Goal: Obtain resource: Download file/media

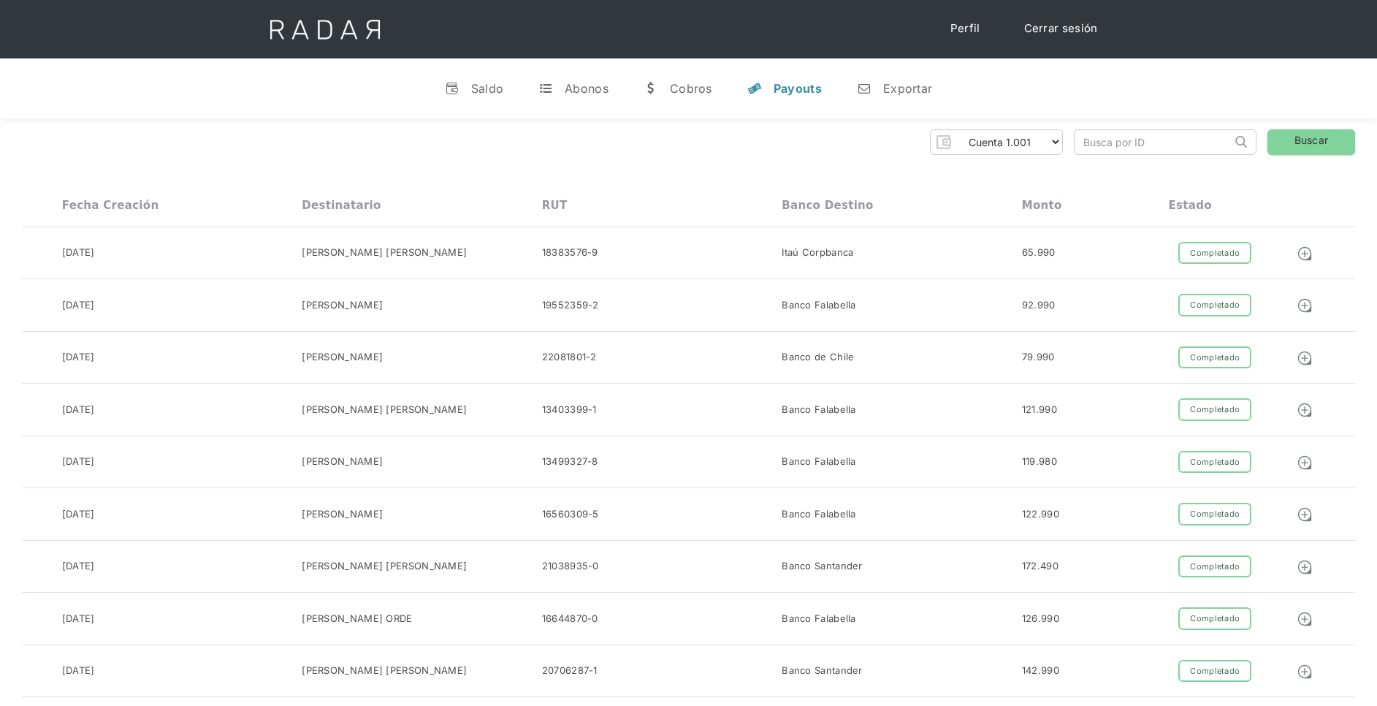
select select "etpay-cuenta-1001"
click at [645, 143] on div "Pruebas ETpay Cuenta 1.000 Cuenta 1.001 Cuenta 1.002 Cuenta 1.003 Cuenta 1.004 …" at bounding box center [688, 142] width 1333 height 26
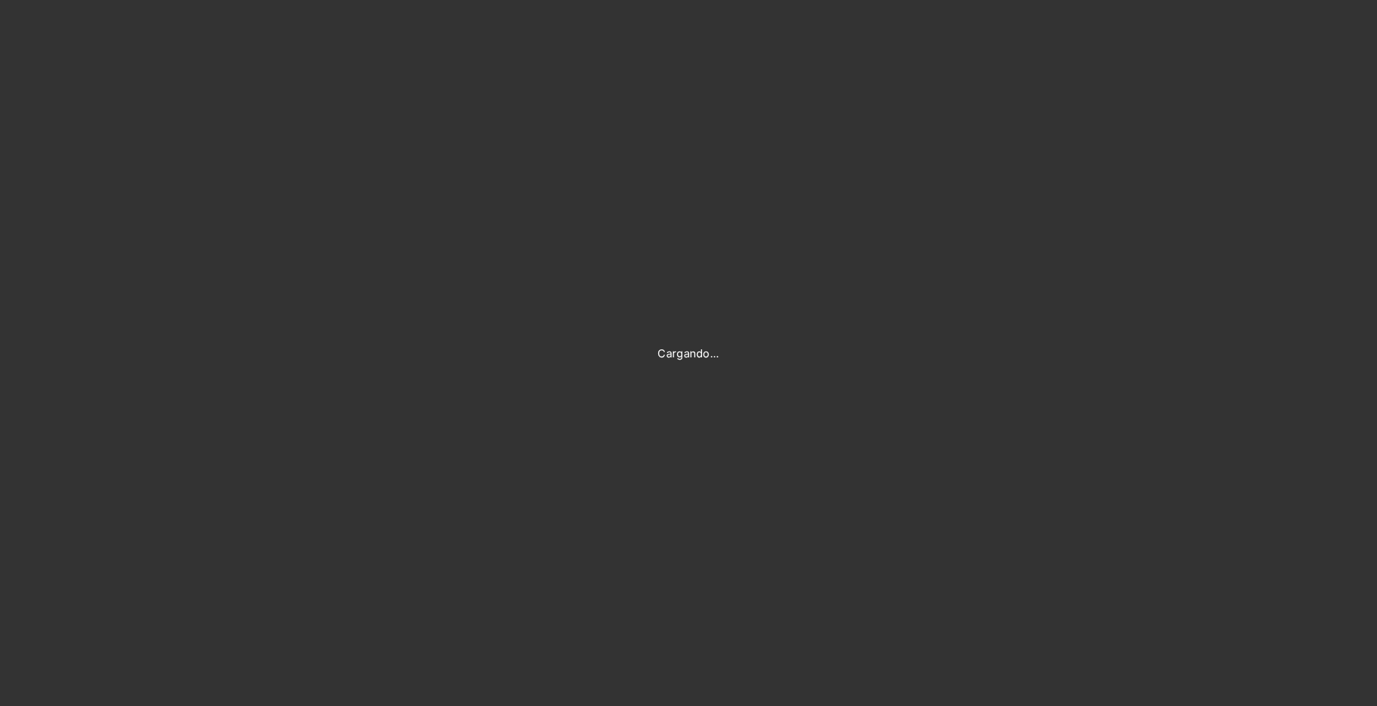
type input "[PERSON_NAME][EMAIL_ADDRESS][PERSON_NAME][DOMAIN_NAME]"
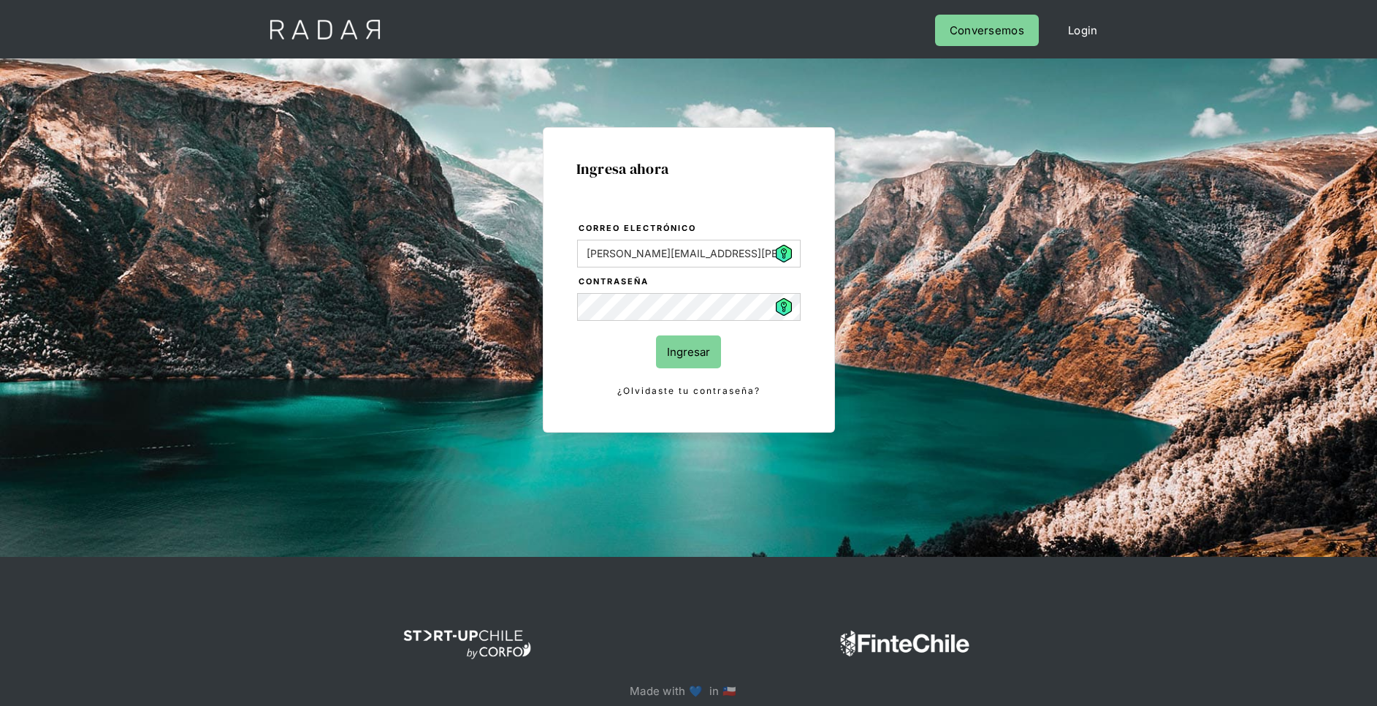
click at [690, 348] on input "Ingresar" at bounding box center [688, 351] width 65 height 33
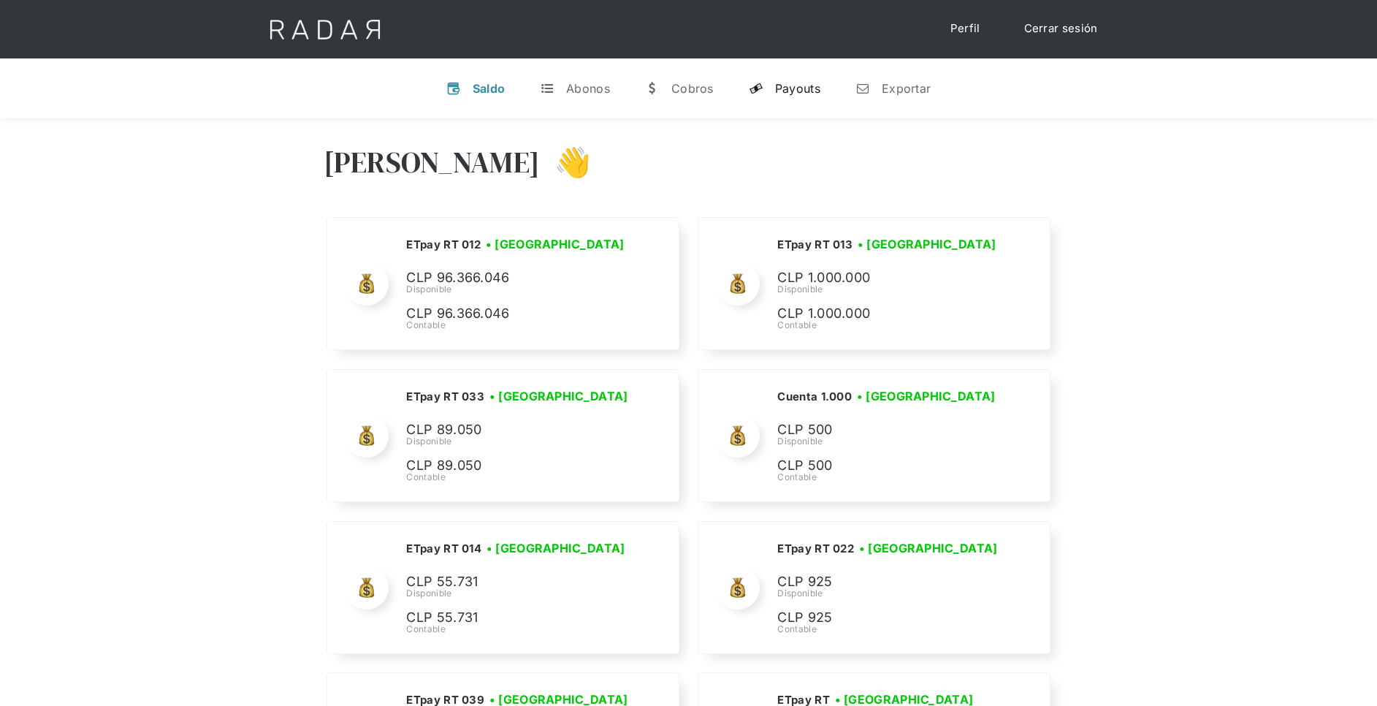
click at [793, 88] on div "Payouts" at bounding box center [797, 88] width 45 height 15
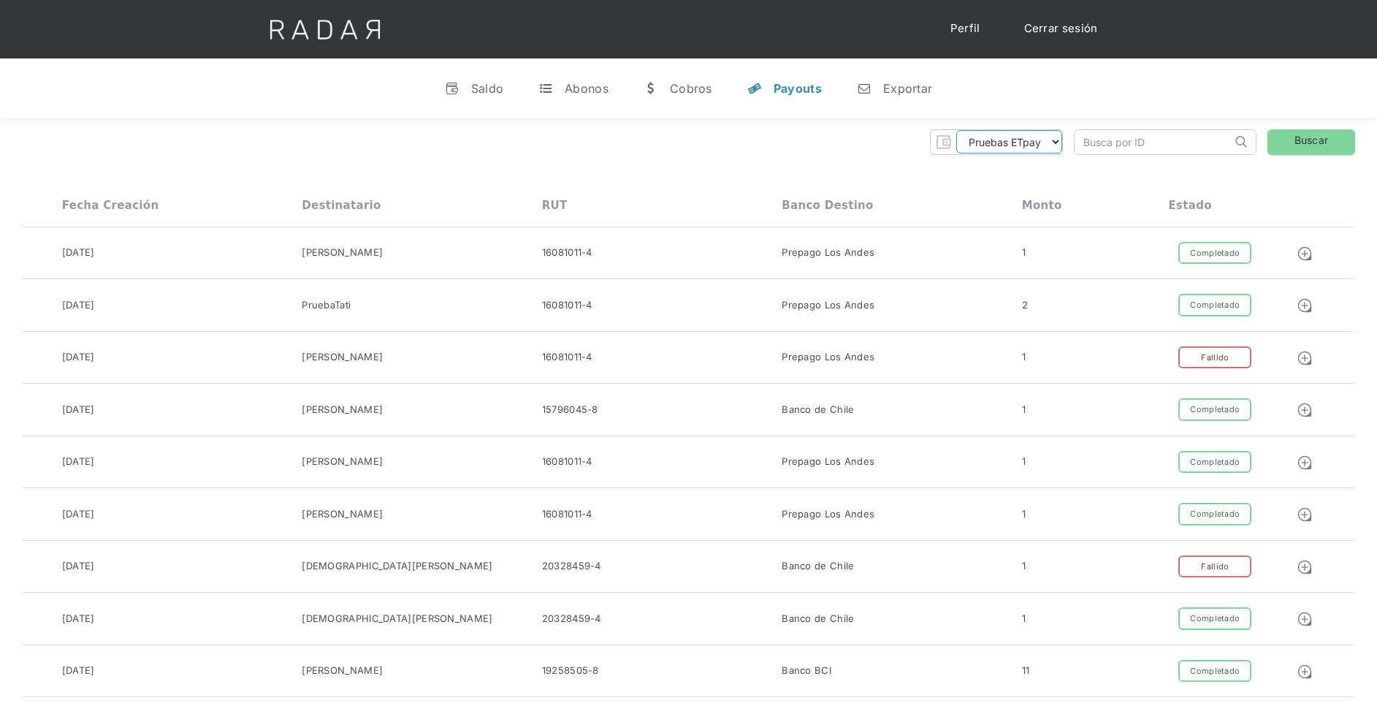
click at [1038, 142] on select "Pruebas ETpay Cuenta 1.000 Cuenta 1.001 Cuenta 1.002 Cuenta 1.003 Cuenta 1.004 …" at bounding box center [1009, 141] width 106 height 23
select select "etpay-cuenta-1001"
click at [956, 130] on select "Pruebas ETpay Cuenta 1.000 Cuenta 1.001 Cuenta 1.002 Cuenta 1.003 Cuenta 1.004 …" at bounding box center [1009, 141] width 106 height 23
click at [1323, 145] on link "Buscar" at bounding box center [1312, 142] width 88 height 26
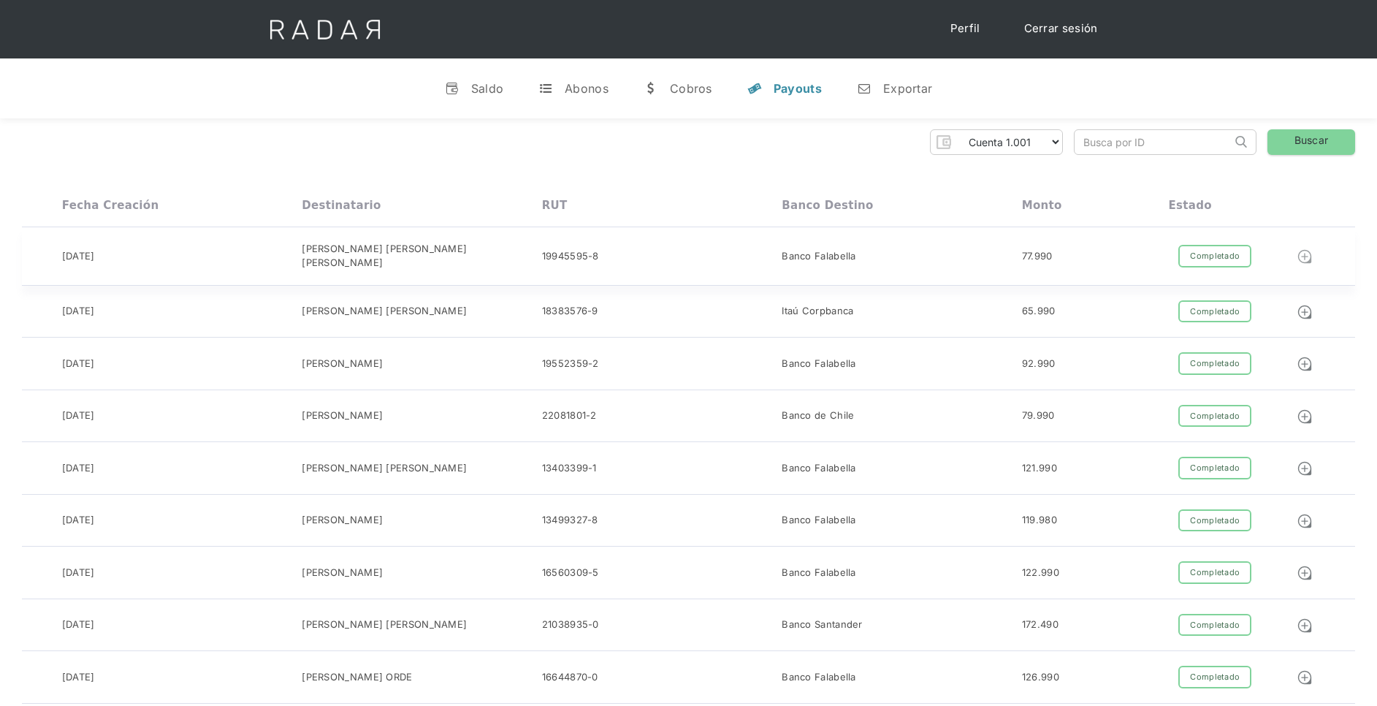
click at [1305, 255] on img at bounding box center [1305, 256] width 16 height 16
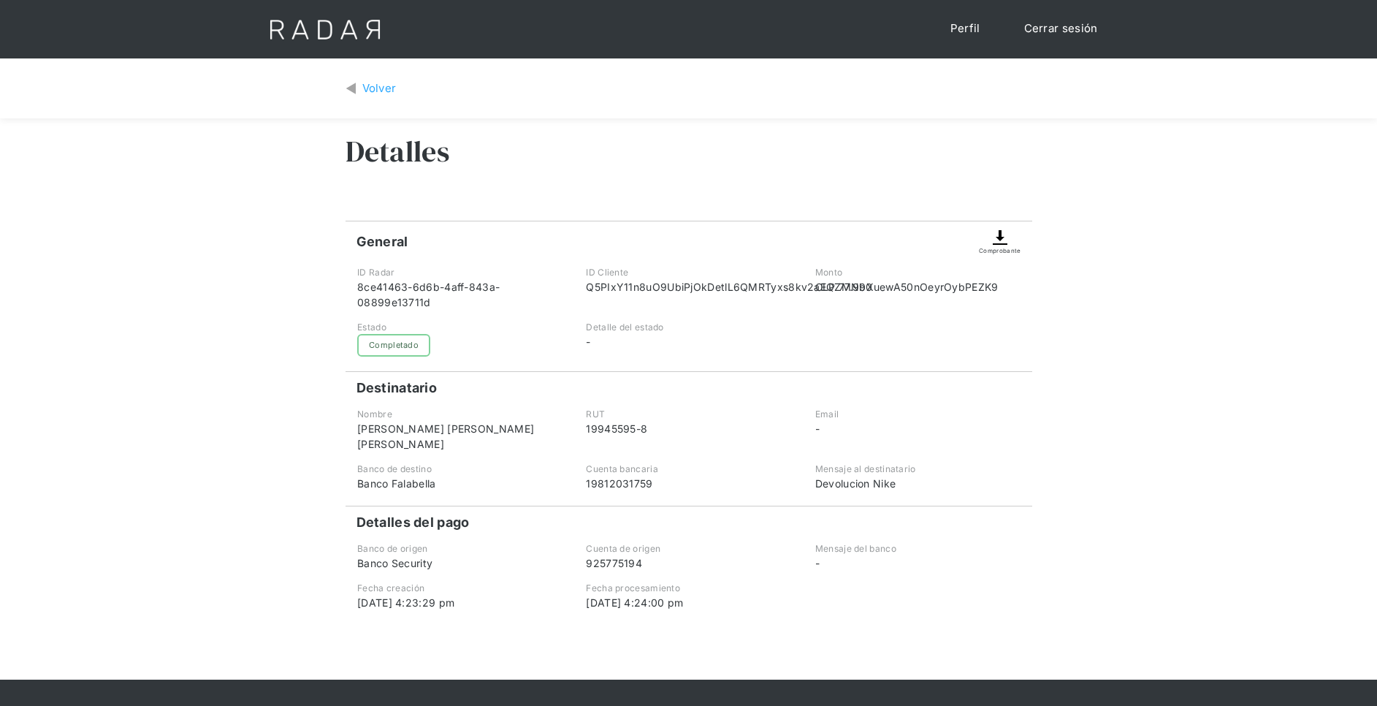
click at [998, 244] on img at bounding box center [1001, 238] width 18 height 18
click at [1005, 241] on img at bounding box center [1001, 238] width 18 height 18
click at [1004, 239] on img at bounding box center [1001, 238] width 18 height 18
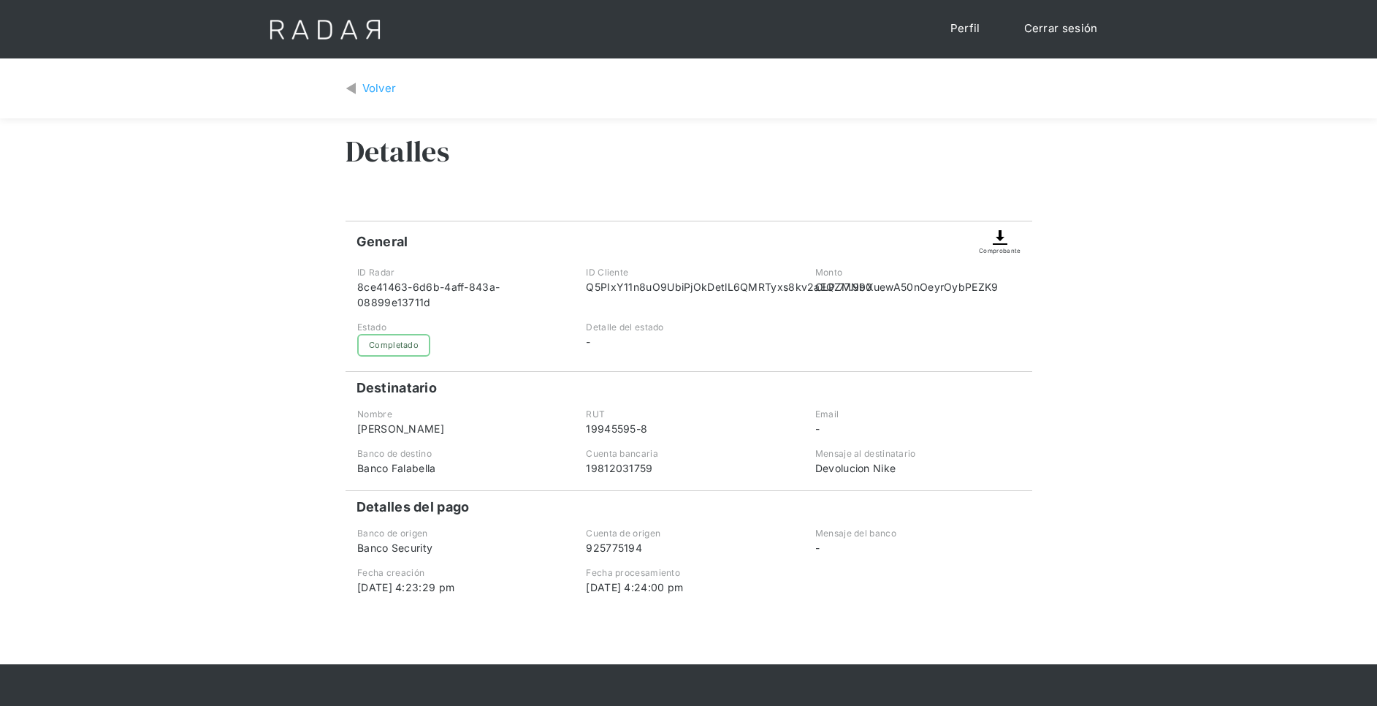
click at [1005, 246] on div "Comprobante" at bounding box center [1000, 250] width 42 height 9
click at [1009, 241] on img at bounding box center [1001, 238] width 18 height 18
click at [372, 81] on div "Volver" at bounding box center [379, 88] width 34 height 17
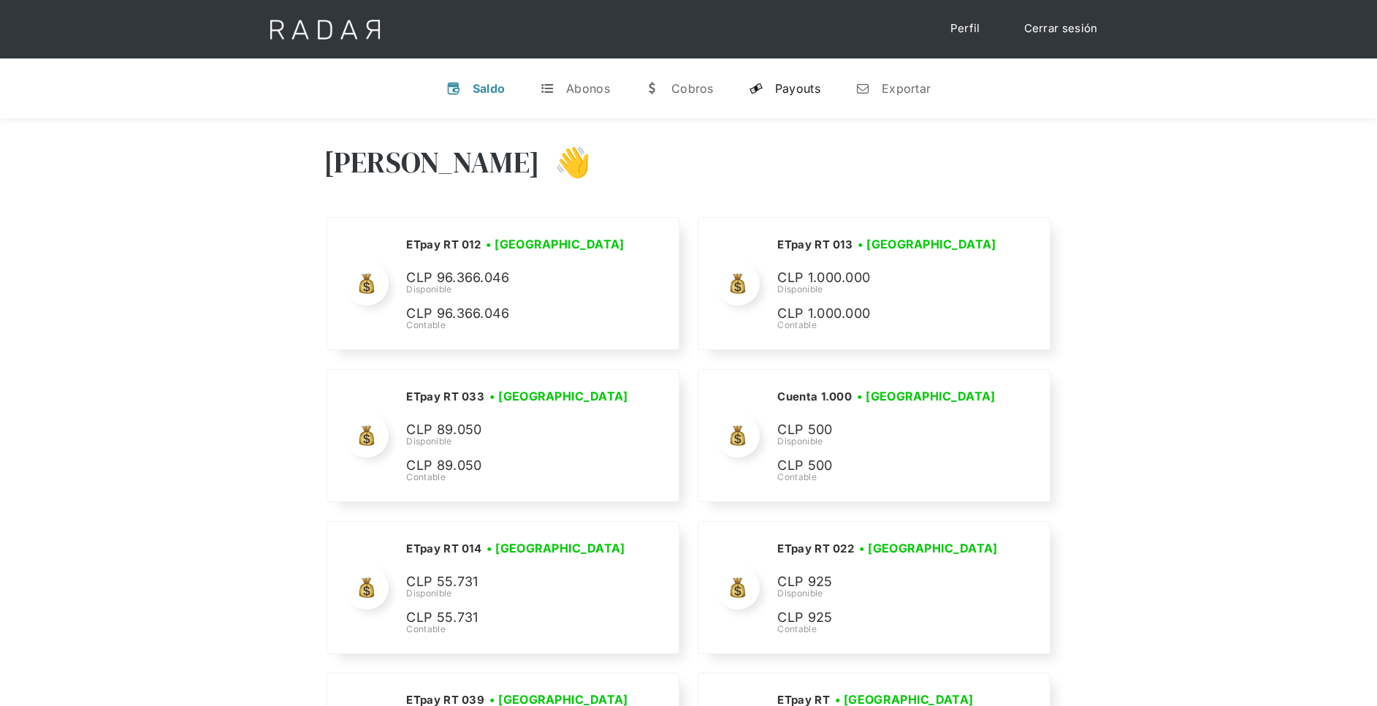
click at [791, 86] on div "Payouts" at bounding box center [797, 88] width 45 height 15
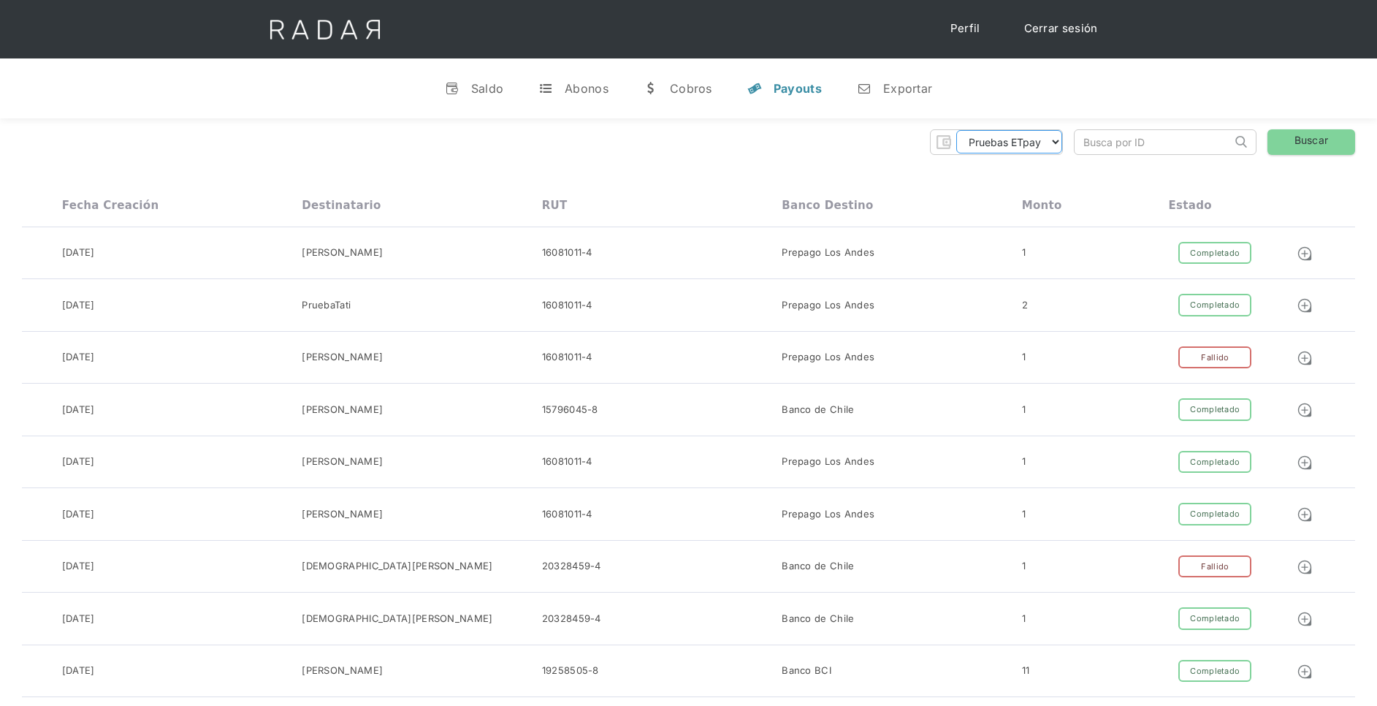
click at [1055, 140] on select "Pruebas ETpay Cuenta 1.000 Cuenta 1.001 Cuenta 1.002 Cuenta 1.003 Cuenta 1.004 …" at bounding box center [1009, 141] width 106 height 23
select select "etpay-cuenta-1001"
click at [956, 130] on select "Pruebas ETpay Cuenta 1.000 Cuenta 1.001 Cuenta 1.002 Cuenta 1.003 Cuenta 1.004 …" at bounding box center [1009, 141] width 106 height 23
click at [1327, 140] on link "Buscar" at bounding box center [1312, 142] width 88 height 26
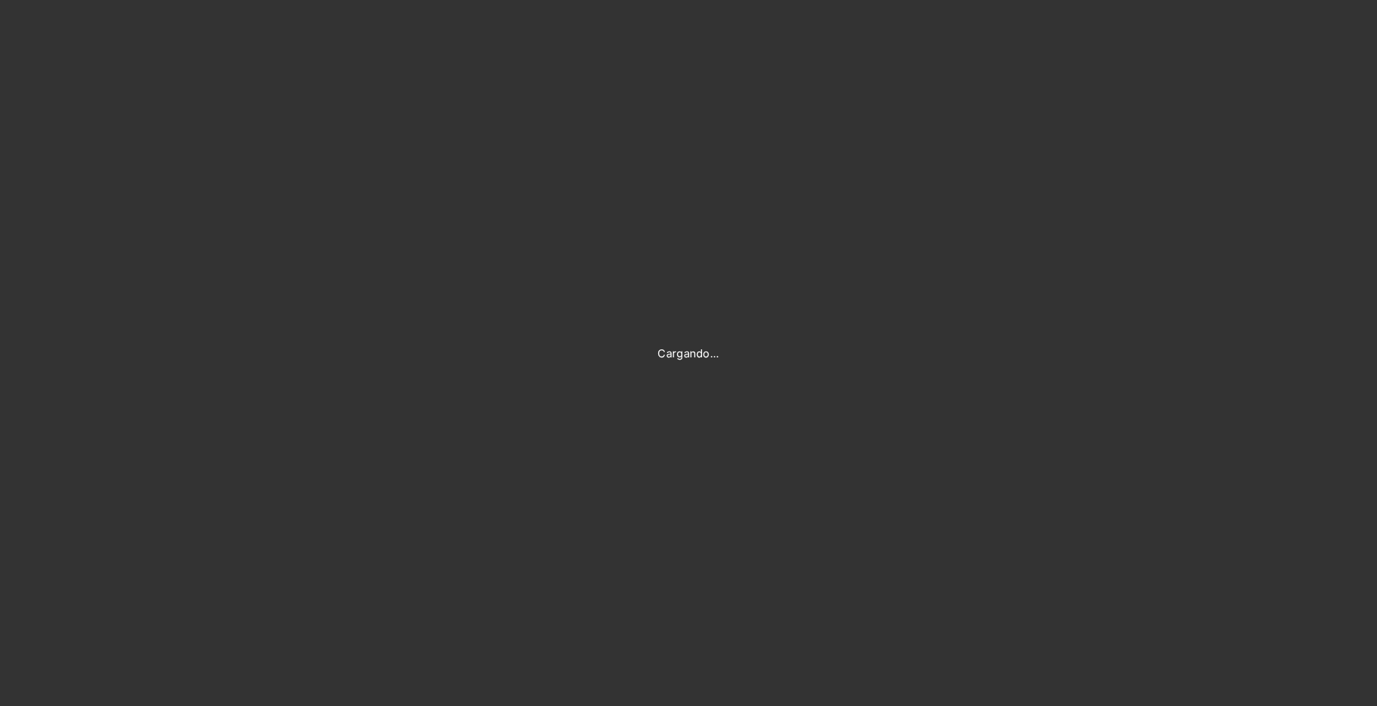
type input "[PERSON_NAME][EMAIL_ADDRESS][PERSON_NAME][DOMAIN_NAME]"
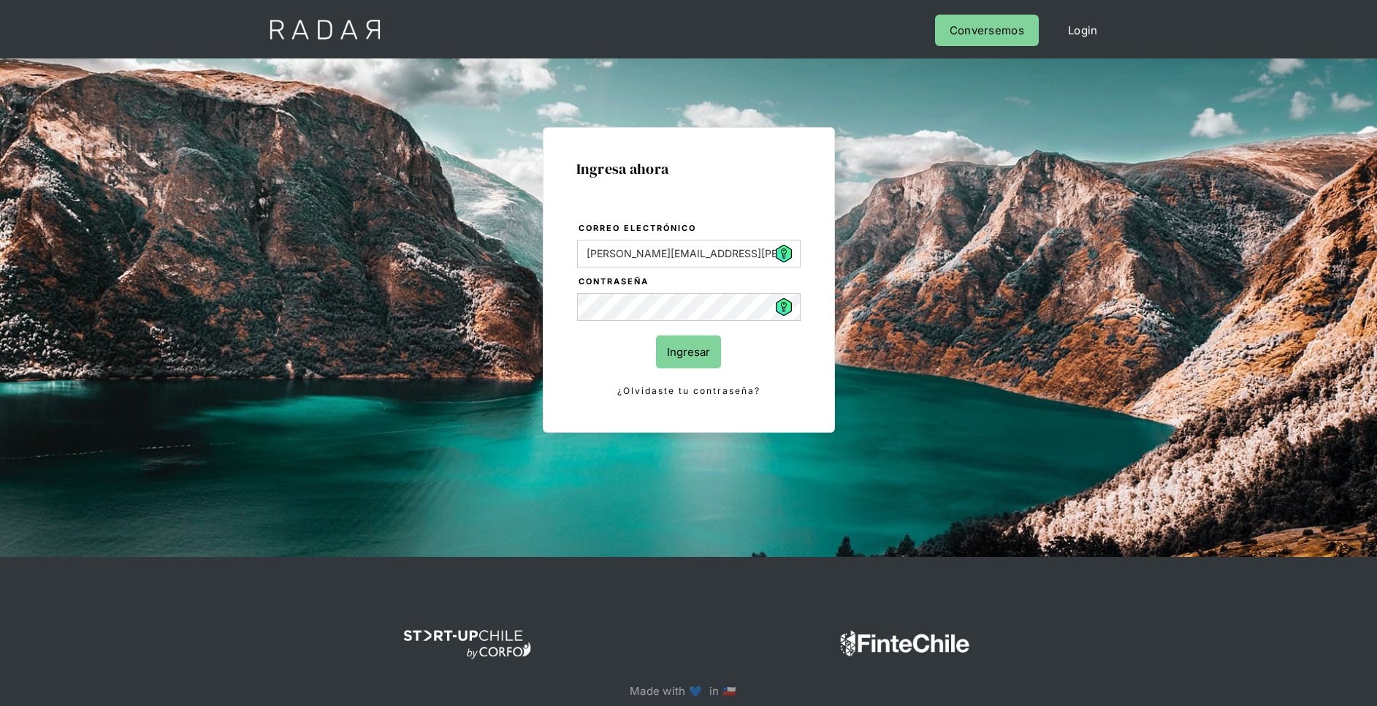
click at [679, 348] on input "Ingresar" at bounding box center [688, 351] width 65 height 33
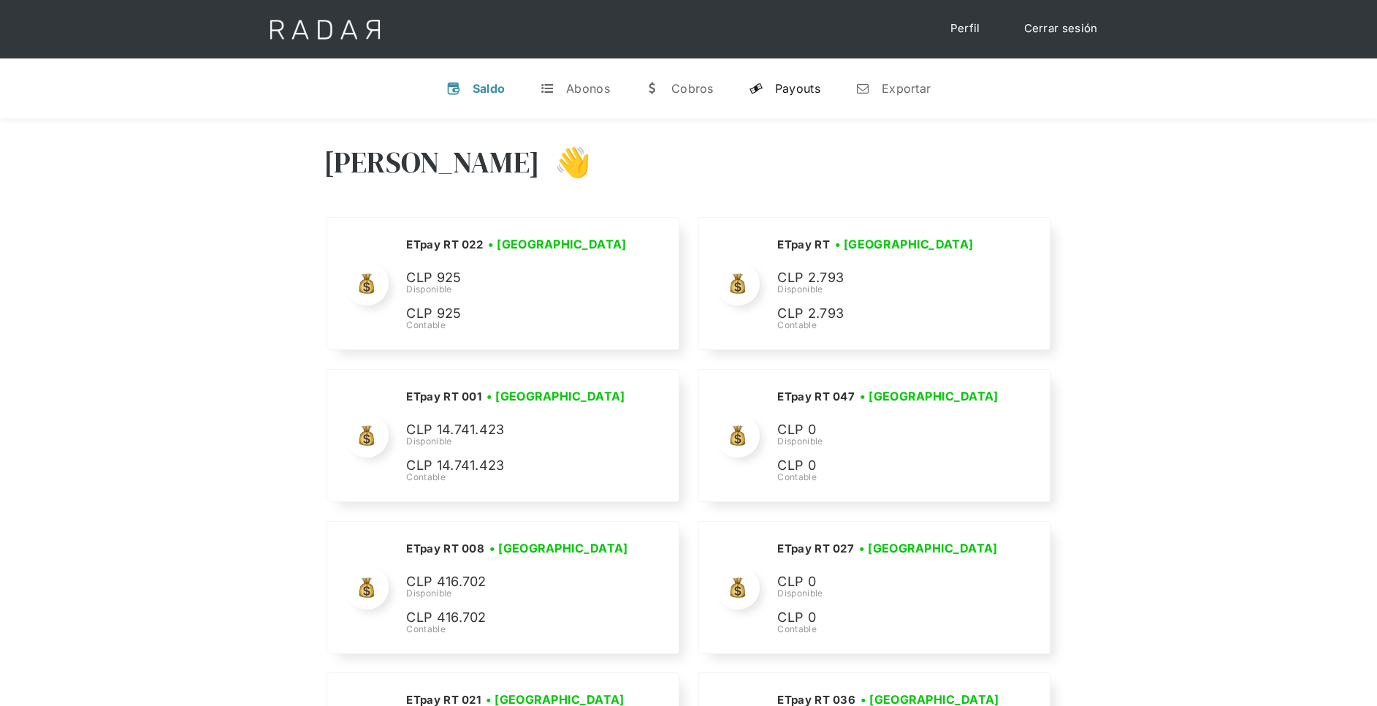
click at [805, 94] on div "Payouts" at bounding box center [797, 88] width 45 height 15
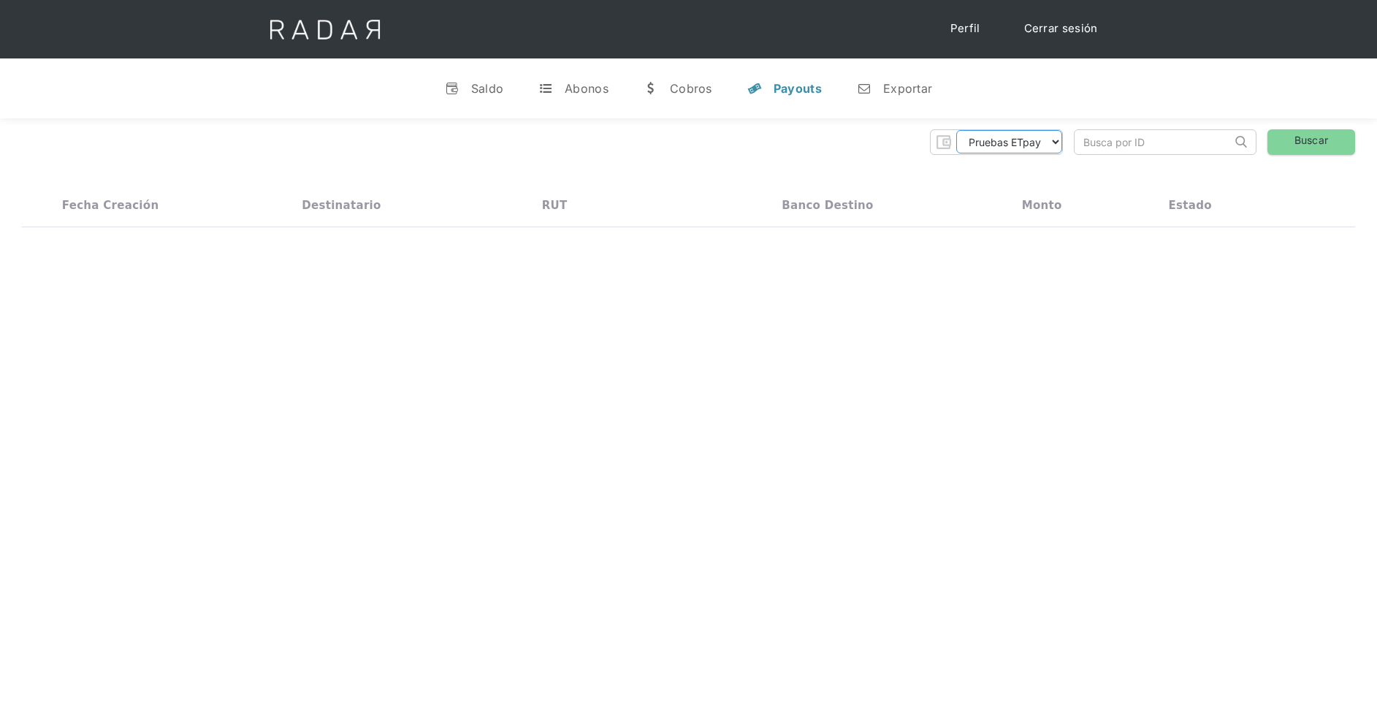
click at [1011, 142] on select "Pruebas ETpay Cuenta 1.000 Cuenta 1.001 Cuenta 1.002 Cuenta 1.003 Cuenta 1.004 …" at bounding box center [1009, 141] width 106 height 23
select select "etpay-cuenta-1001"
click at [956, 130] on select "Pruebas ETpay Cuenta 1.000 Cuenta 1.001 Cuenta 1.002 Cuenta 1.003 Cuenta 1.004 …" at bounding box center [1009, 141] width 106 height 23
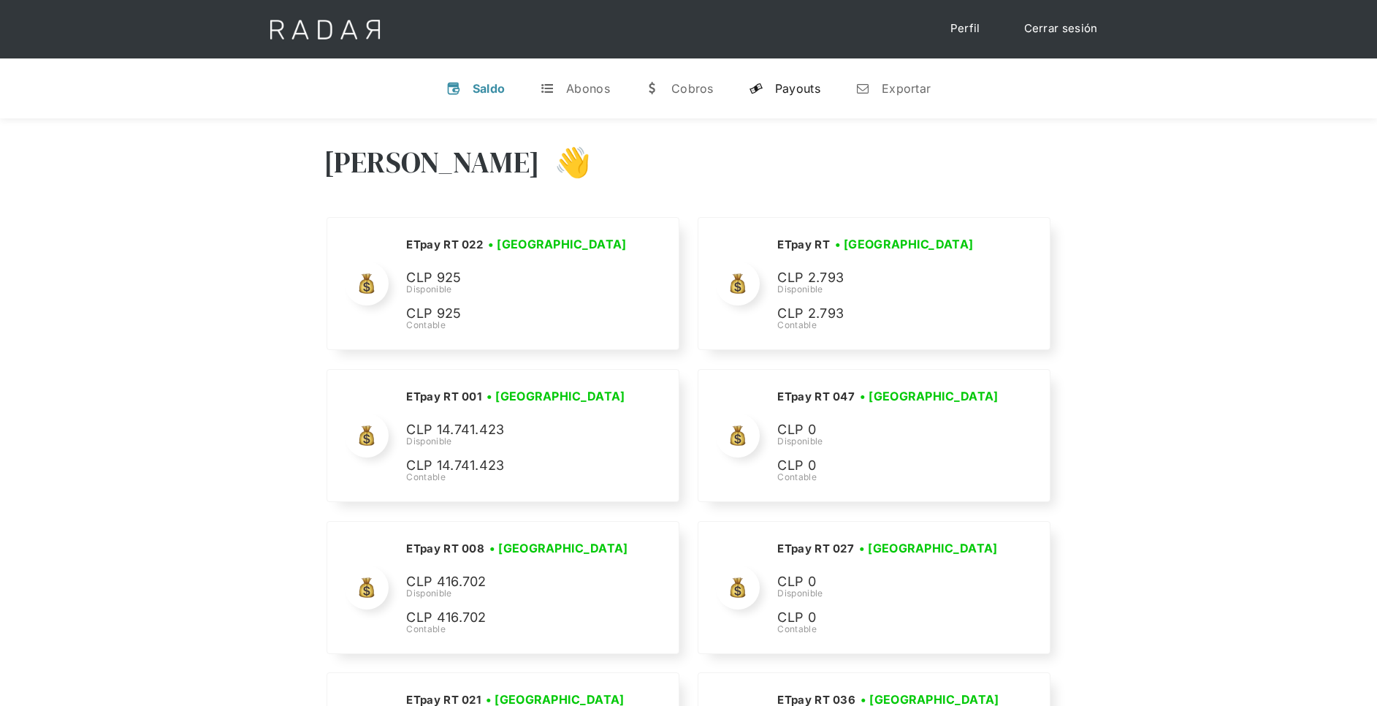
click at [812, 88] on div "Payouts" at bounding box center [797, 88] width 45 height 15
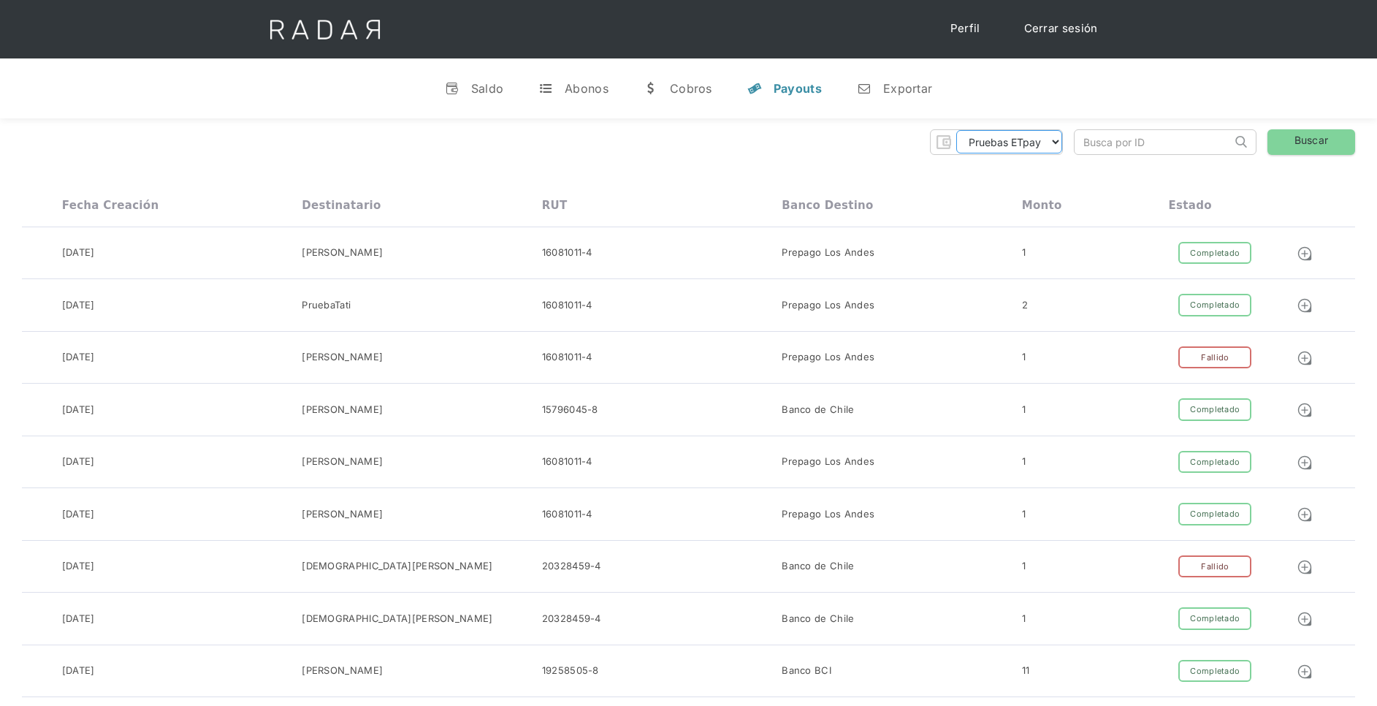
click at [1034, 140] on select "Pruebas ETpay Cuenta 1.000 Cuenta 1.001 Cuenta 1.002 Cuenta 1.003 Cuenta 1.004 …" at bounding box center [1009, 141] width 106 height 23
select select "etpay-cuenta-1001"
click at [956, 130] on select "Pruebas ETpay Cuenta 1.000 Cuenta 1.001 Cuenta 1.002 Cuenta 1.003 Cuenta 1.004 …" at bounding box center [1009, 141] width 106 height 23
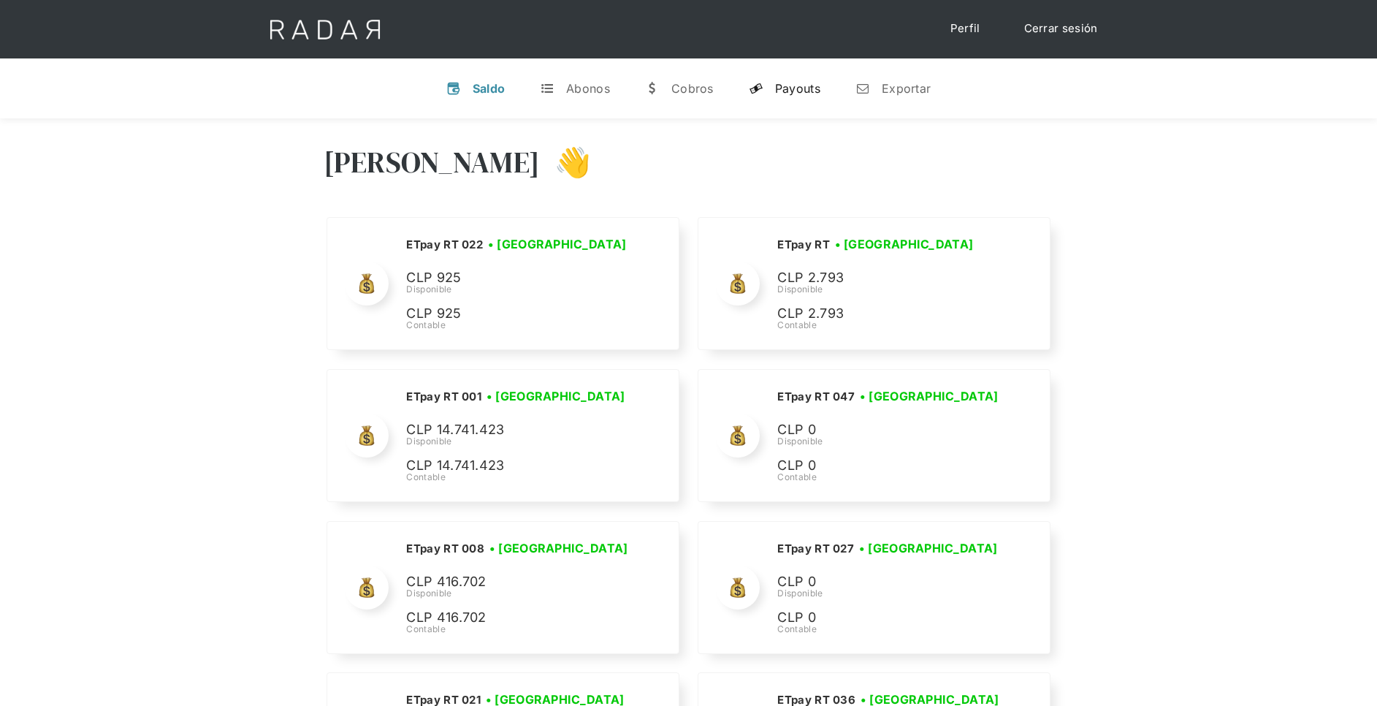
click at [783, 81] on div "Payouts" at bounding box center [797, 88] width 45 height 15
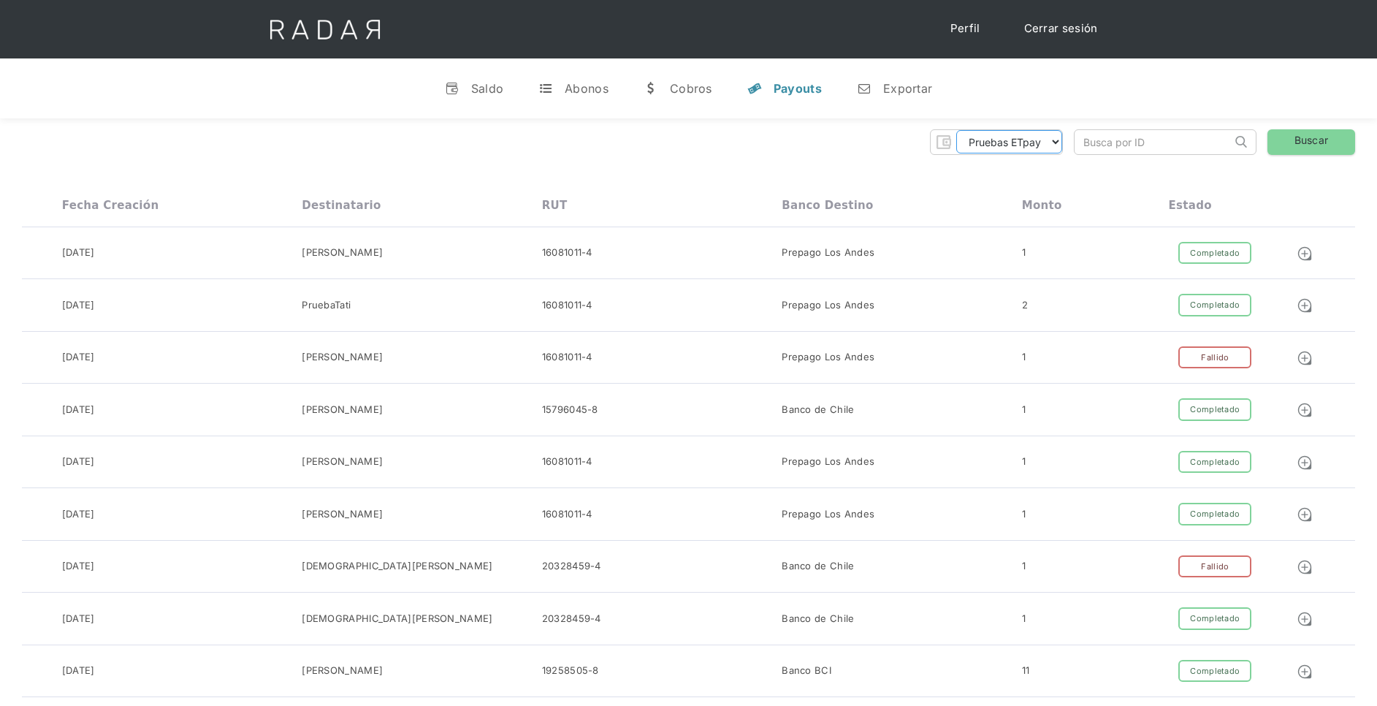
click at [1057, 136] on select "Pruebas ETpay Cuenta 1.000 Cuenta 1.001 Cuenta 1.002 Cuenta 1.003 Cuenta 1.004 …" at bounding box center [1009, 141] width 106 height 23
select select "etpay-cuenta-1001"
click at [956, 130] on select "Pruebas ETpay Cuenta 1.000 Cuenta 1.001 Cuenta 1.002 Cuenta 1.003 Cuenta 1.004 …" at bounding box center [1009, 141] width 106 height 23
click at [1322, 148] on link "Buscar" at bounding box center [1312, 142] width 88 height 26
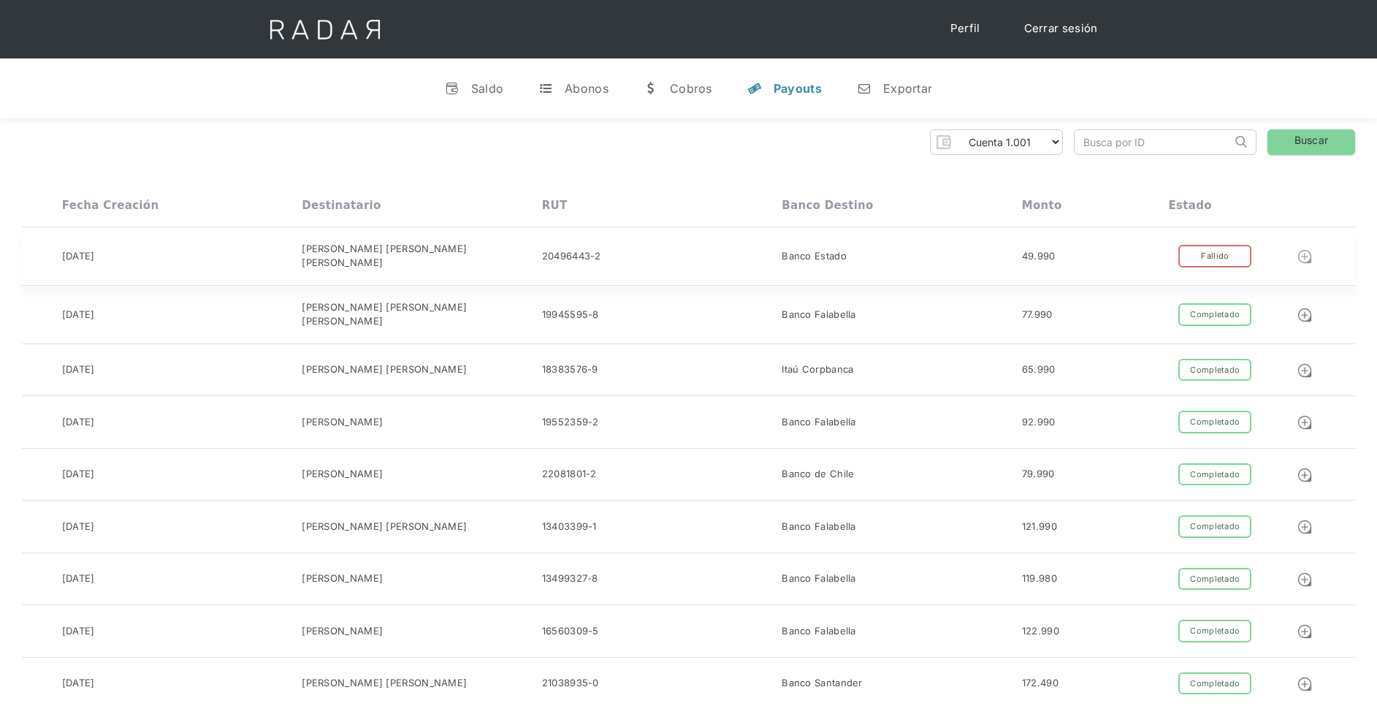
click at [1305, 250] on img at bounding box center [1305, 256] width 16 height 16
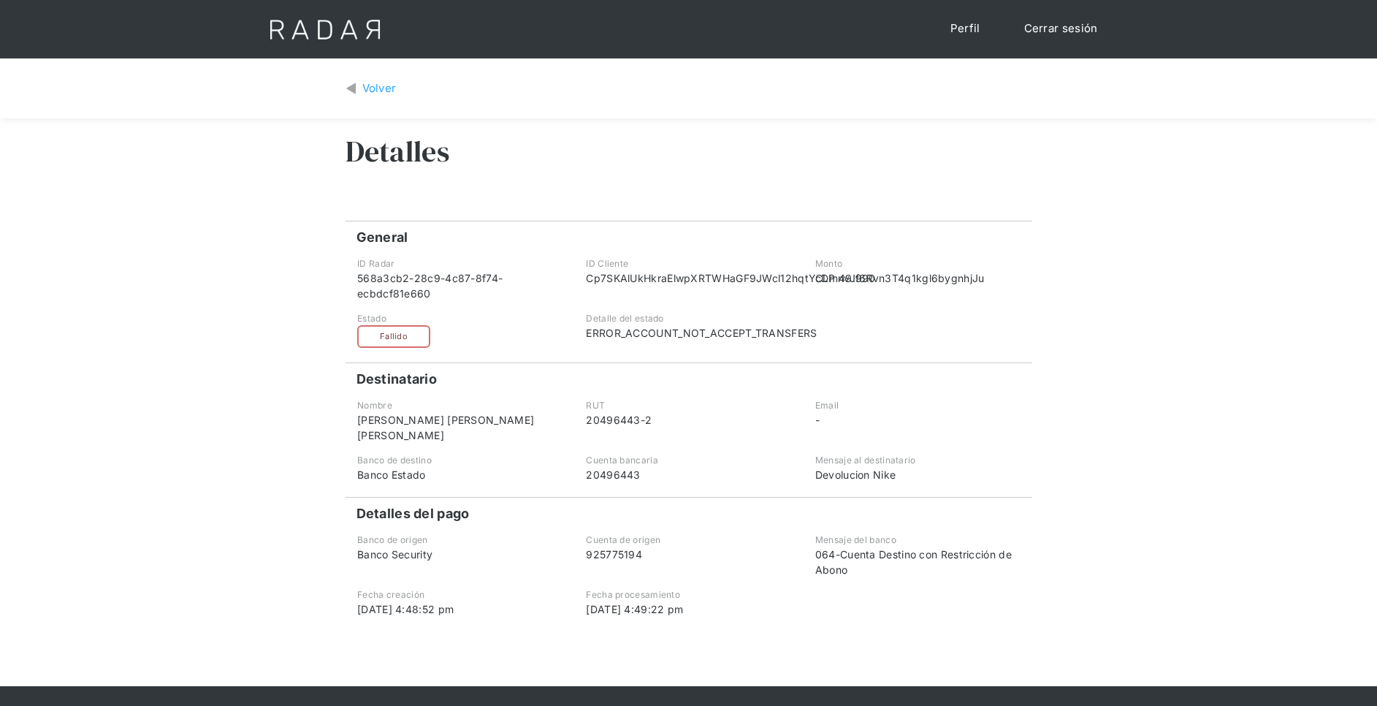
click at [395, 330] on div "Fallido" at bounding box center [393, 336] width 73 height 23
click at [398, 335] on div "Fallido" at bounding box center [393, 336] width 73 height 23
click at [368, 81] on div "Volver" at bounding box center [379, 88] width 34 height 17
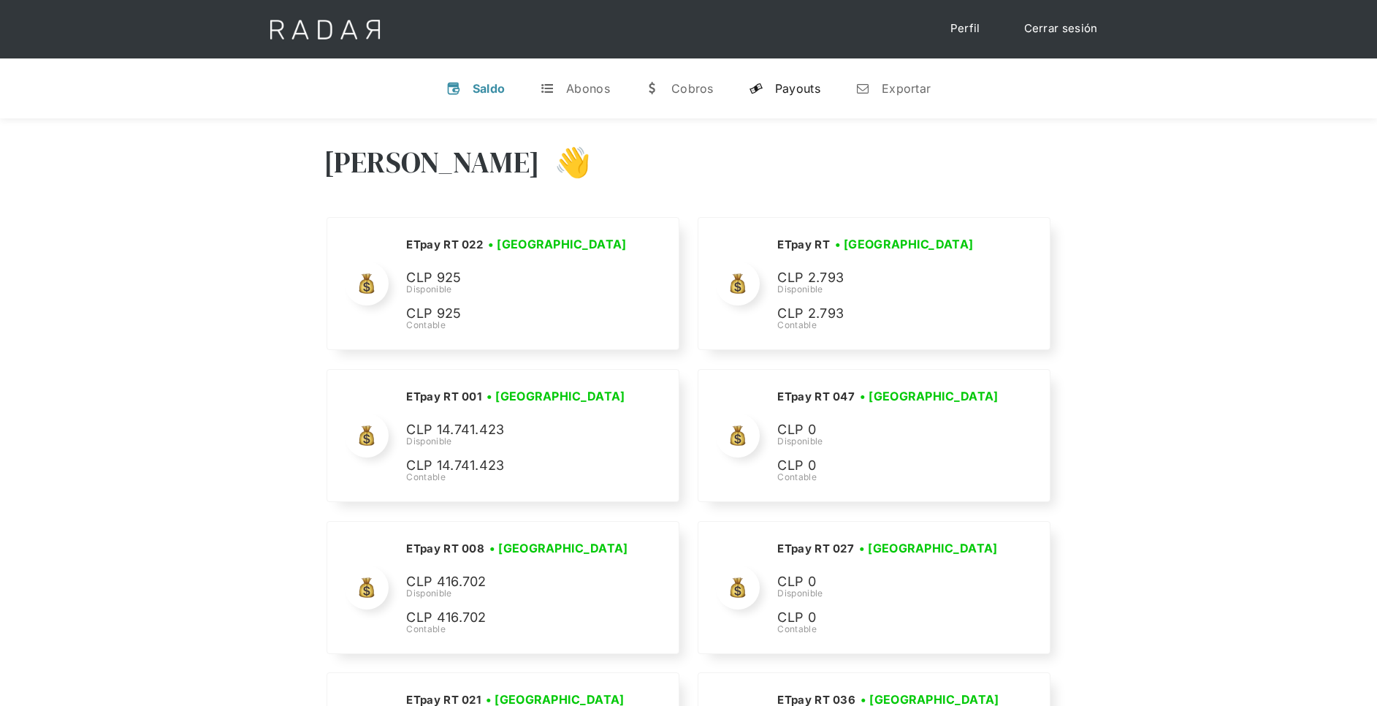
click at [800, 99] on link "y Payouts" at bounding box center [784, 88] width 95 height 38
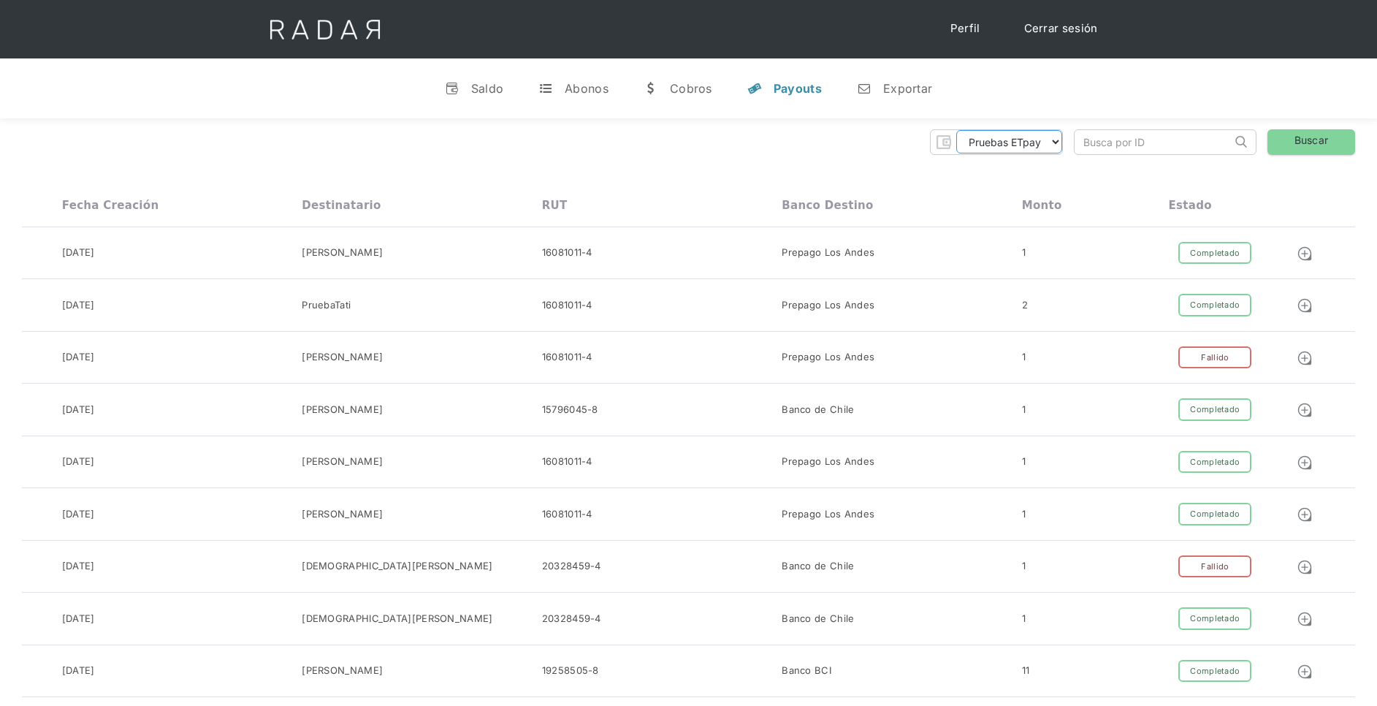
drag, startPoint x: 991, startPoint y: 144, endPoint x: 1013, endPoint y: 156, distance: 24.8
click at [992, 144] on select "Pruebas ETpay Cuenta 1.000 Cuenta 1.001 Cuenta 1.002 Cuenta 1.003 Cuenta 1.004 …" at bounding box center [1009, 141] width 106 height 23
select select "etpay-cuenta-1001"
click at [956, 130] on select "Pruebas ETpay Cuenta 1.000 Cuenta 1.001 Cuenta 1.002 Cuenta 1.003 Cuenta 1.004 …" at bounding box center [1009, 141] width 106 height 23
click at [1317, 142] on link "Buscar" at bounding box center [1312, 142] width 88 height 26
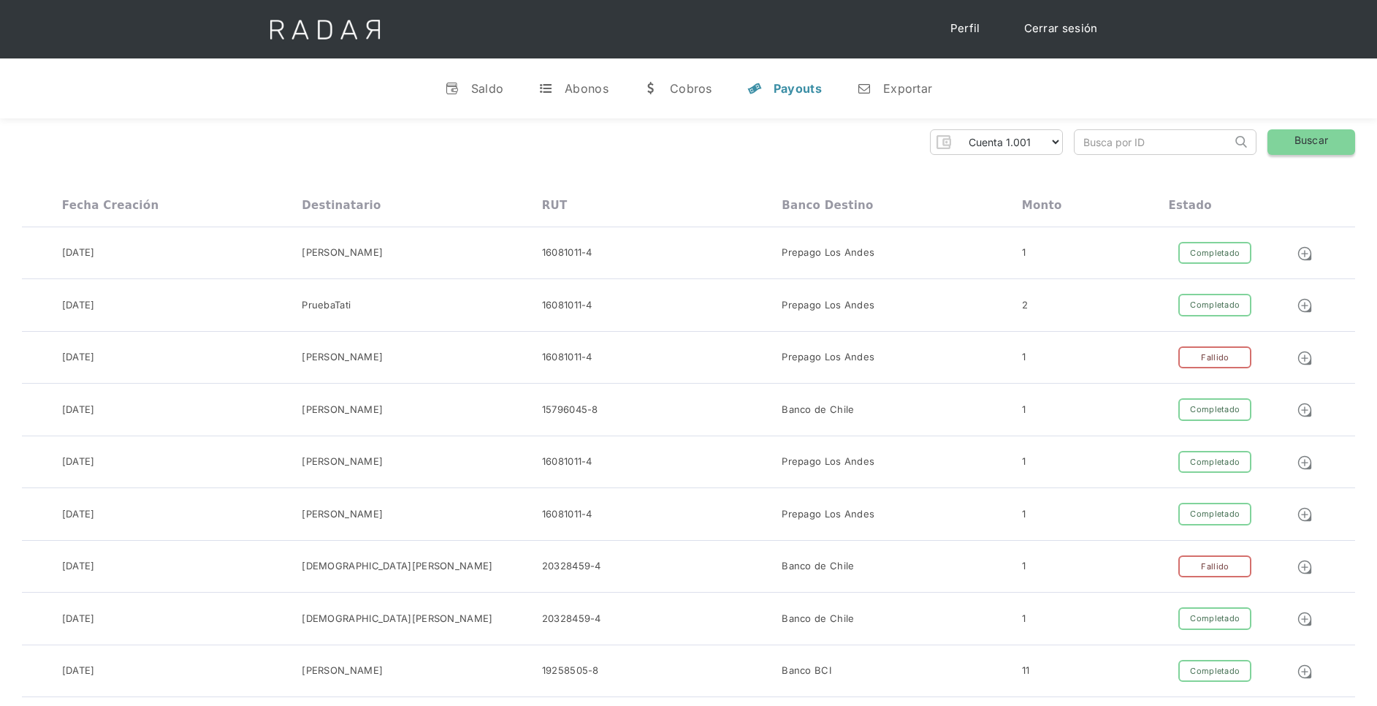
click at [1292, 137] on link "Buscar" at bounding box center [1312, 142] width 88 height 26
click at [1287, 148] on link "Buscar" at bounding box center [1312, 142] width 88 height 26
click at [1084, 30] on link "Cerrar sesión" at bounding box center [1061, 29] width 103 height 28
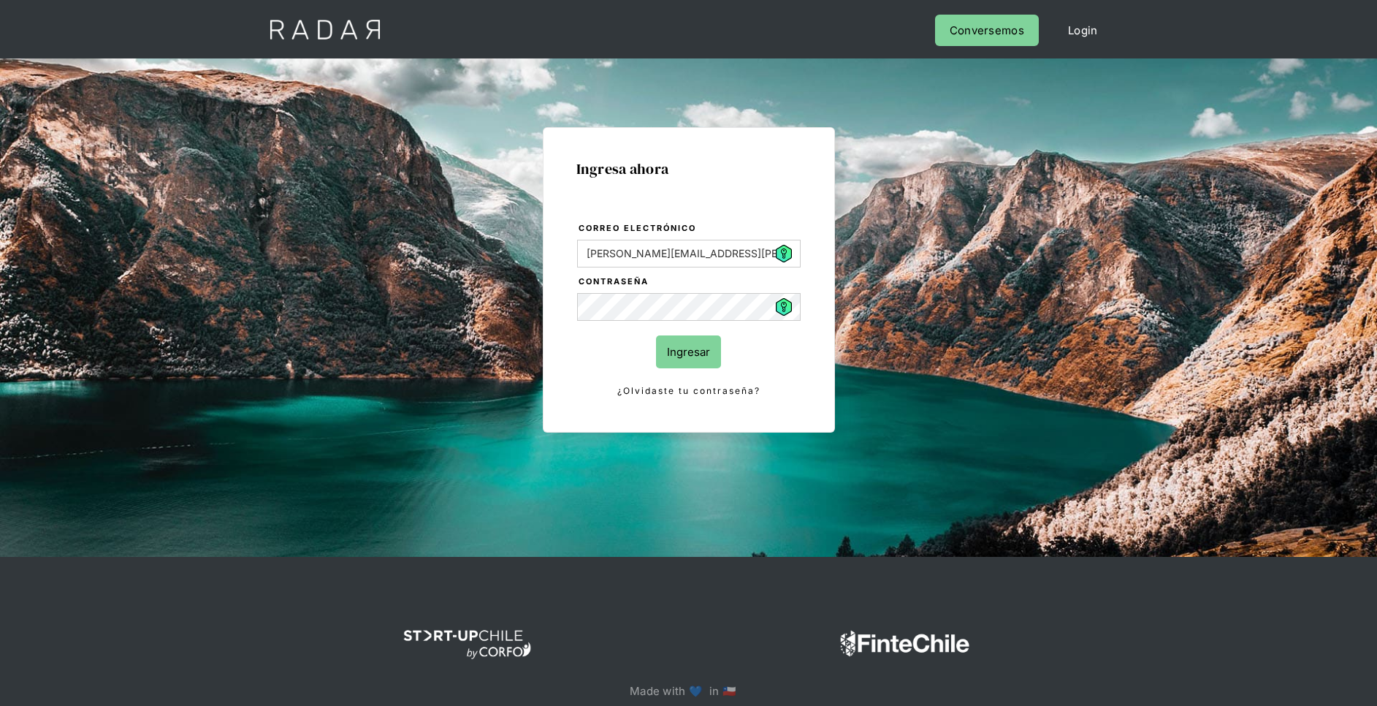
click at [672, 346] on input "Ingresar" at bounding box center [688, 351] width 65 height 33
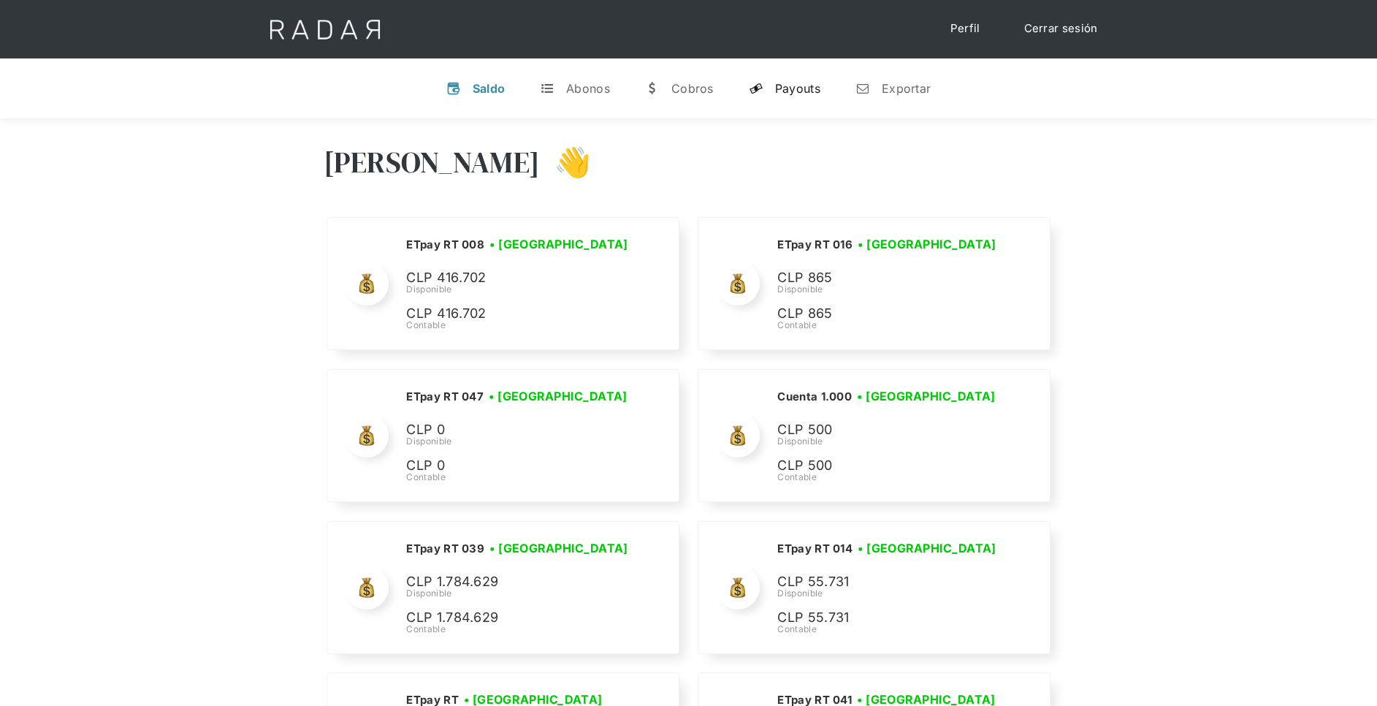
click at [804, 92] on div "Payouts" at bounding box center [797, 88] width 45 height 15
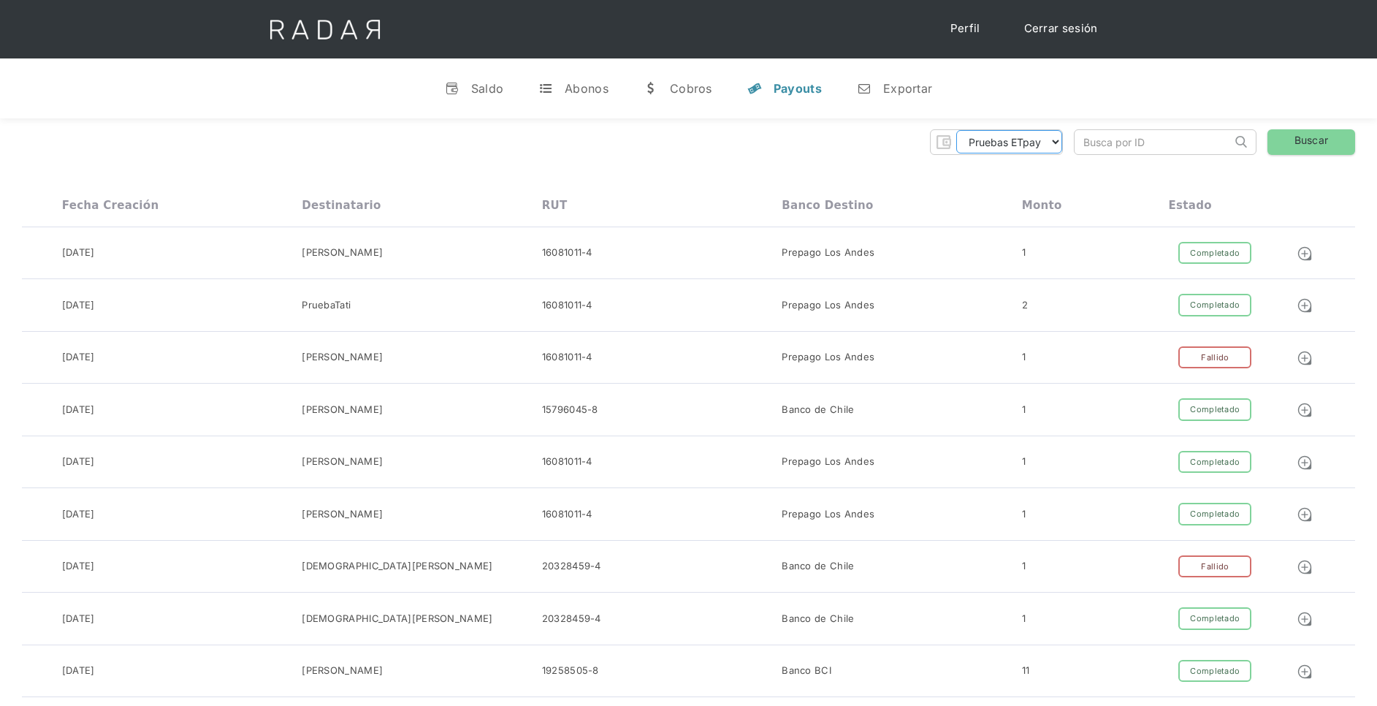
click at [1055, 140] on select "Pruebas ETpay Cuenta 1.000 Cuenta 1.001 Cuenta 1.002 Cuenta 1.003 Cuenta 1.004 …" at bounding box center [1009, 141] width 106 height 23
select select "etpay-cuenta-1001"
click at [956, 130] on select "Pruebas ETpay Cuenta 1.000 Cuenta 1.001 Cuenta 1.002 Cuenta 1.003 Cuenta 1.004 …" at bounding box center [1009, 141] width 106 height 23
click at [1078, 28] on link "Cerrar sesión" at bounding box center [1061, 29] width 103 height 28
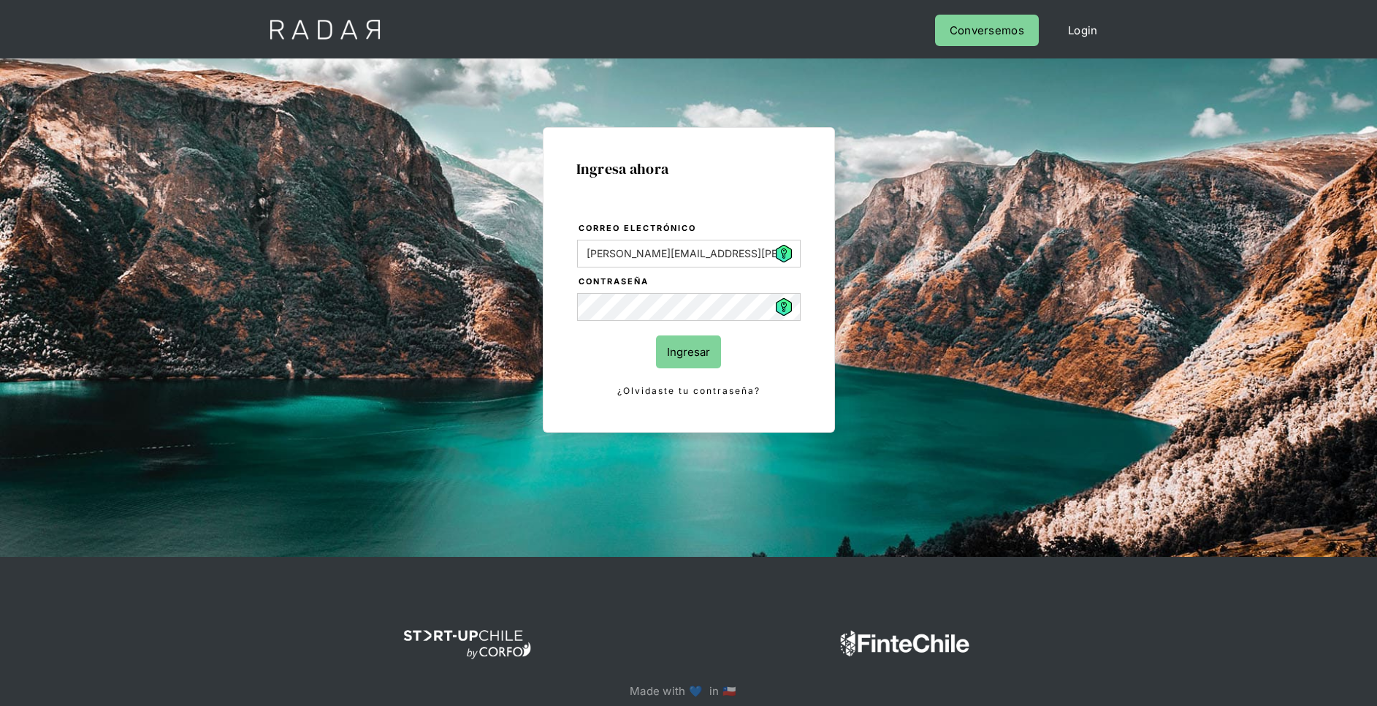
click at [711, 338] on input "Ingresar" at bounding box center [688, 351] width 65 height 33
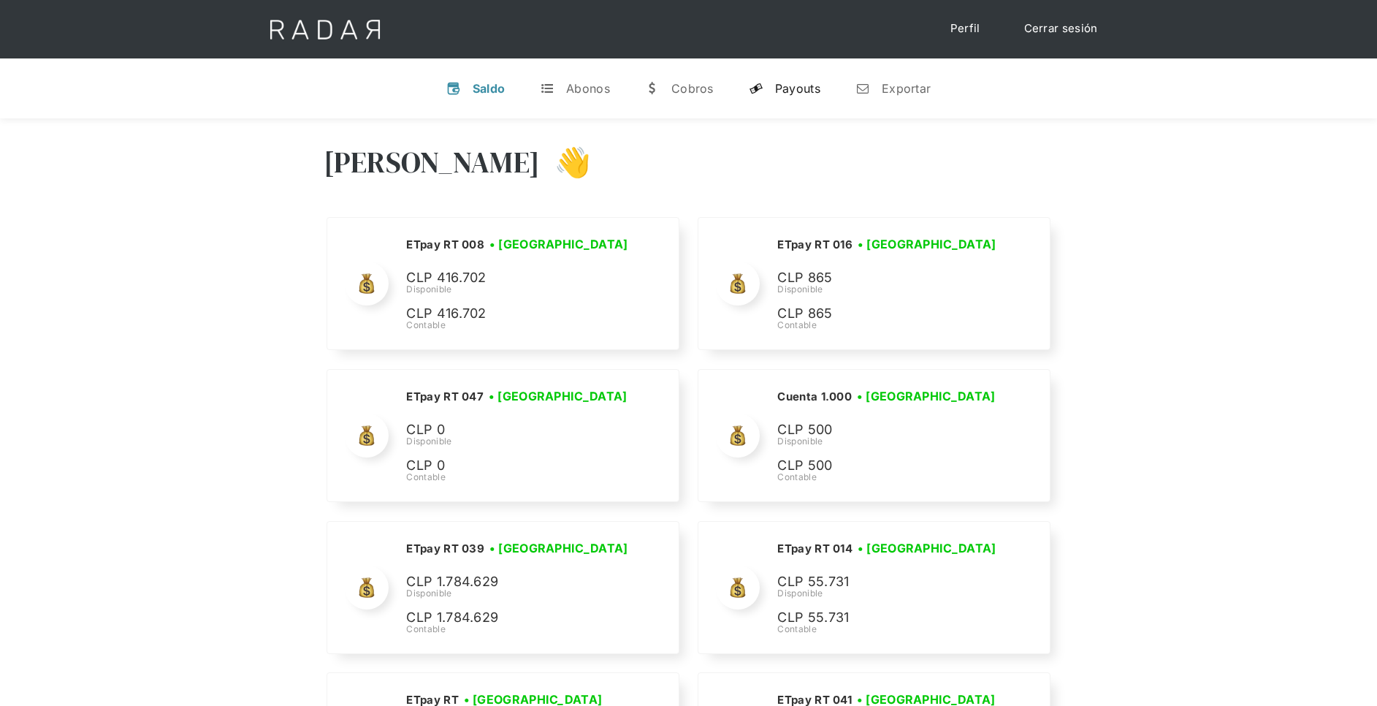
click at [791, 81] on div "Payouts" at bounding box center [797, 88] width 45 height 15
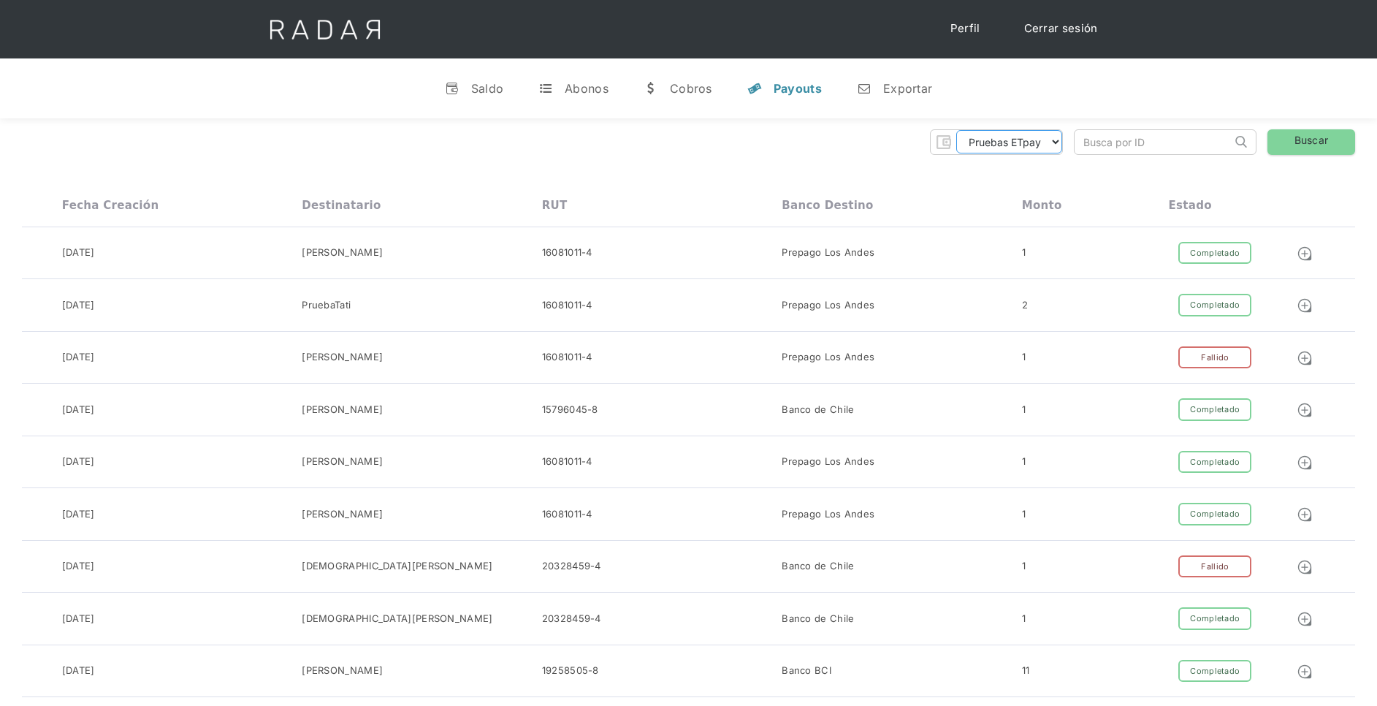
click at [1054, 142] on select "Pruebas ETpay Cuenta 1.000 Cuenta 1.001 Cuenta 1.002 Cuenta 1.003 Cuenta 1.004 …" at bounding box center [1009, 141] width 106 height 23
select select "etpay-cuenta-1001"
click at [956, 130] on select "Pruebas ETpay Cuenta 1.000 Cuenta 1.001 Cuenta 1.002 Cuenta 1.003 Cuenta 1.004 …" at bounding box center [1009, 141] width 106 height 23
click at [1295, 137] on link "Buscar" at bounding box center [1312, 142] width 88 height 26
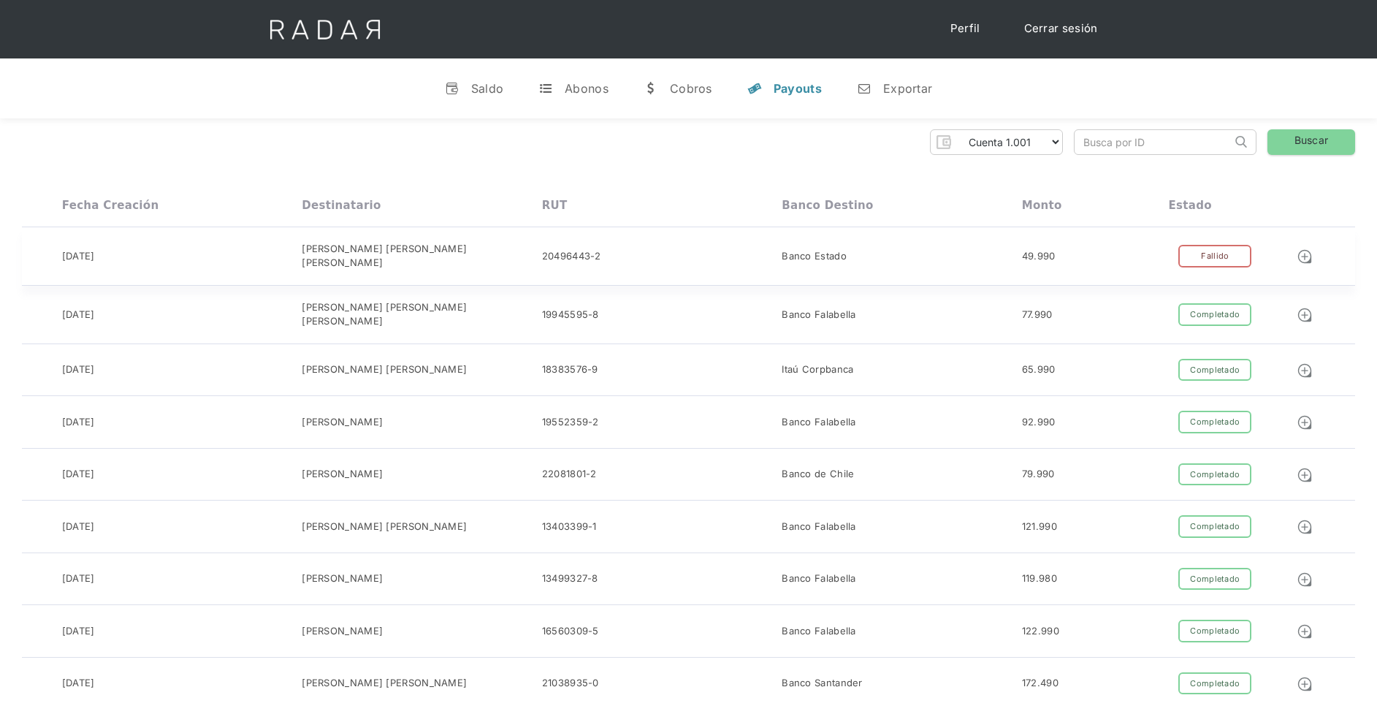
click at [1237, 251] on div "Fallido" at bounding box center [1215, 256] width 73 height 23
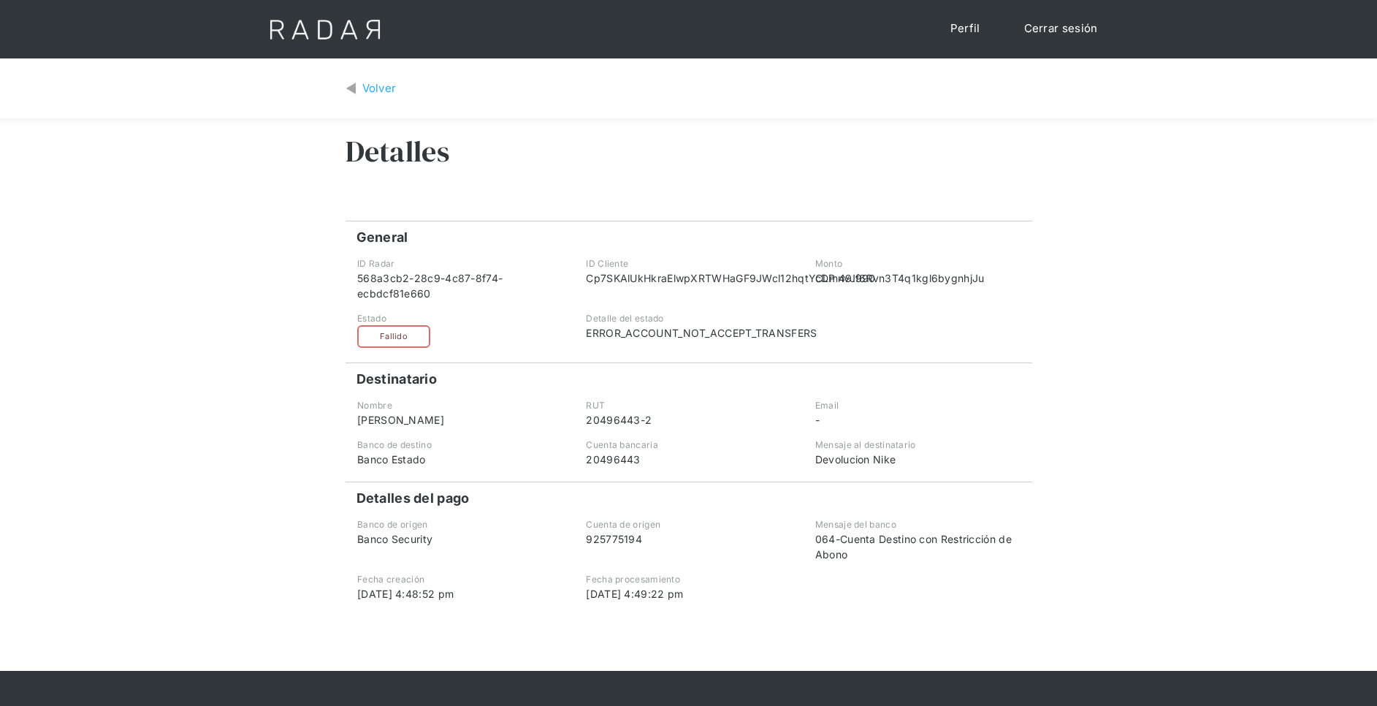
click at [416, 335] on div "Fallido" at bounding box center [393, 336] width 73 height 23
click at [373, 84] on div "Volver" at bounding box center [379, 88] width 34 height 17
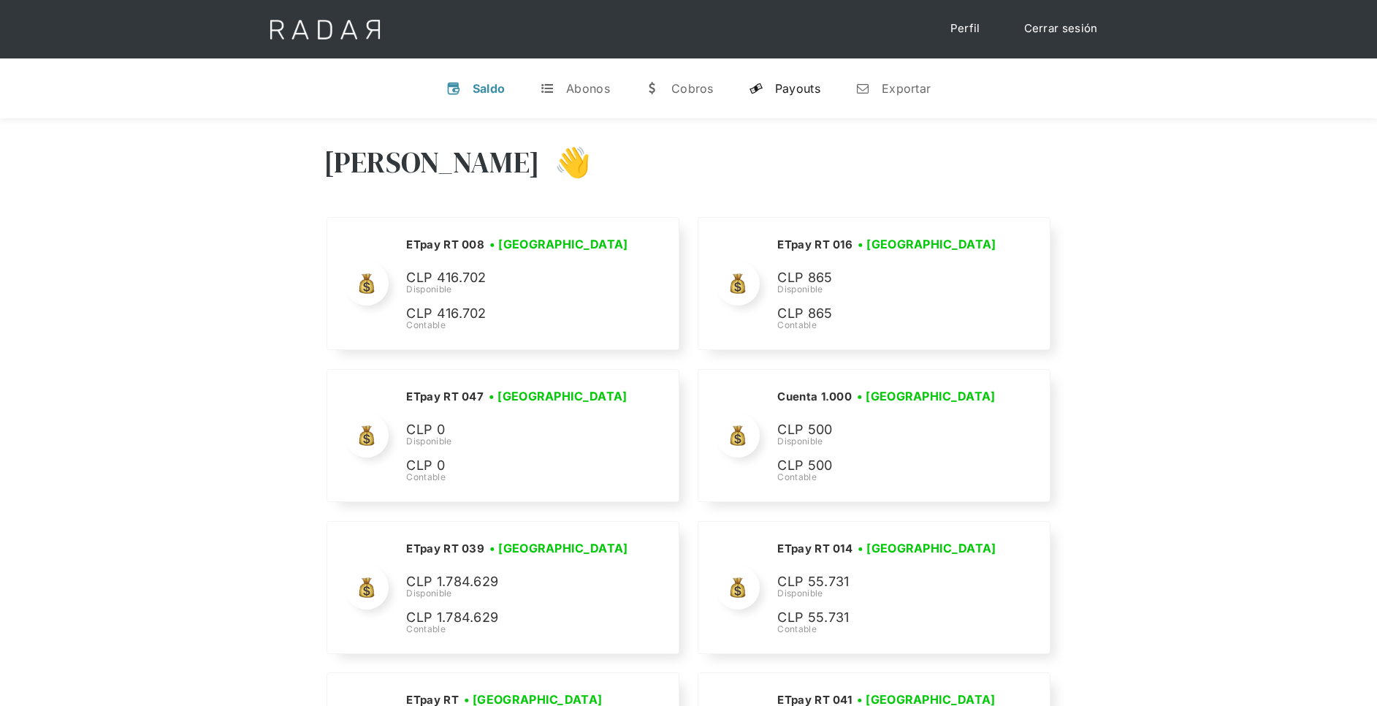
drag, startPoint x: 801, startPoint y: 85, endPoint x: 802, endPoint y: 94, distance: 8.8
click at [801, 85] on div "Payouts" at bounding box center [797, 88] width 45 height 15
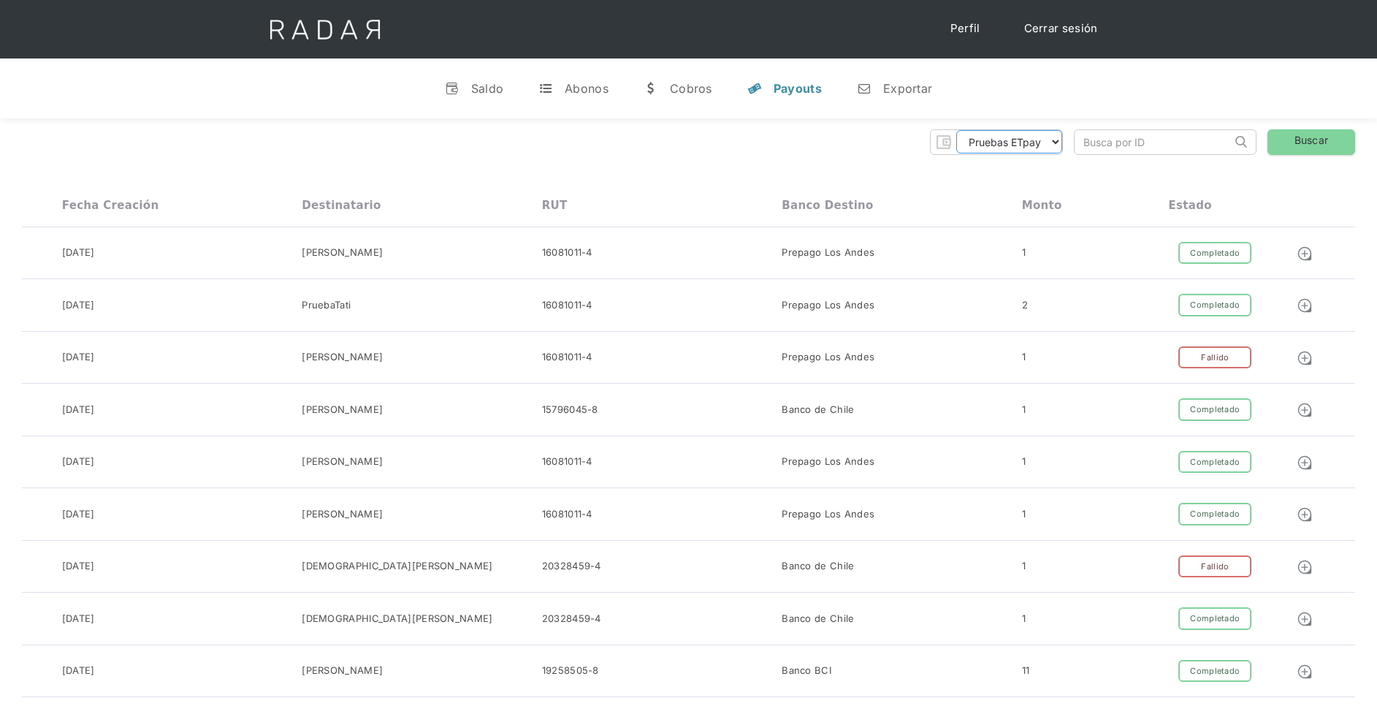
click at [1046, 141] on select "Pruebas ETpay Cuenta 1.000 Cuenta 1.001 Cuenta 1.002 Cuenta 1.003 Cuenta 1.004 …" at bounding box center [1009, 141] width 106 height 23
select select "etpay-cuenta-1001"
click at [956, 130] on select "Pruebas ETpay Cuenta 1.000 Cuenta 1.001 Cuenta 1.002 Cuenta 1.003 Cuenta 1.004 …" at bounding box center [1009, 141] width 106 height 23
click at [1301, 142] on link "Buscar" at bounding box center [1312, 142] width 88 height 26
click at [1295, 146] on link "Buscar" at bounding box center [1312, 142] width 88 height 26
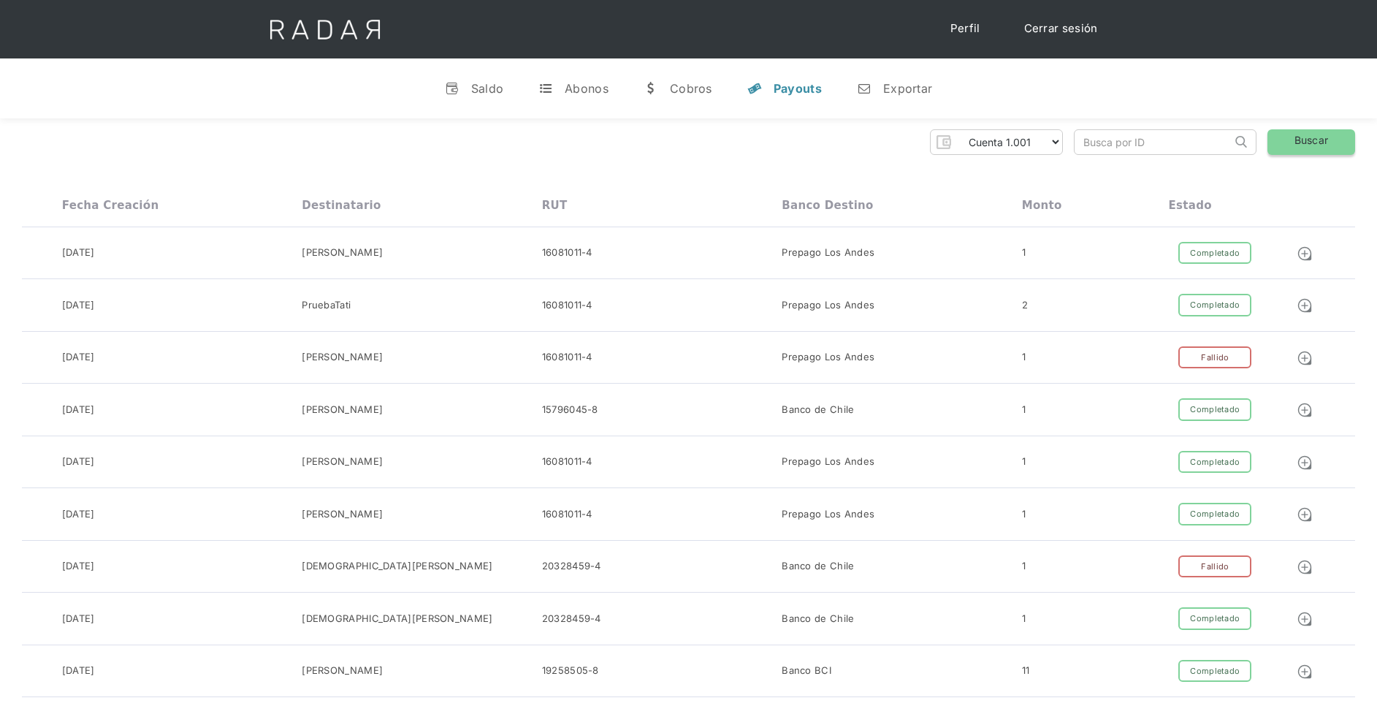
click at [1295, 146] on link "Buscar" at bounding box center [1312, 142] width 88 height 26
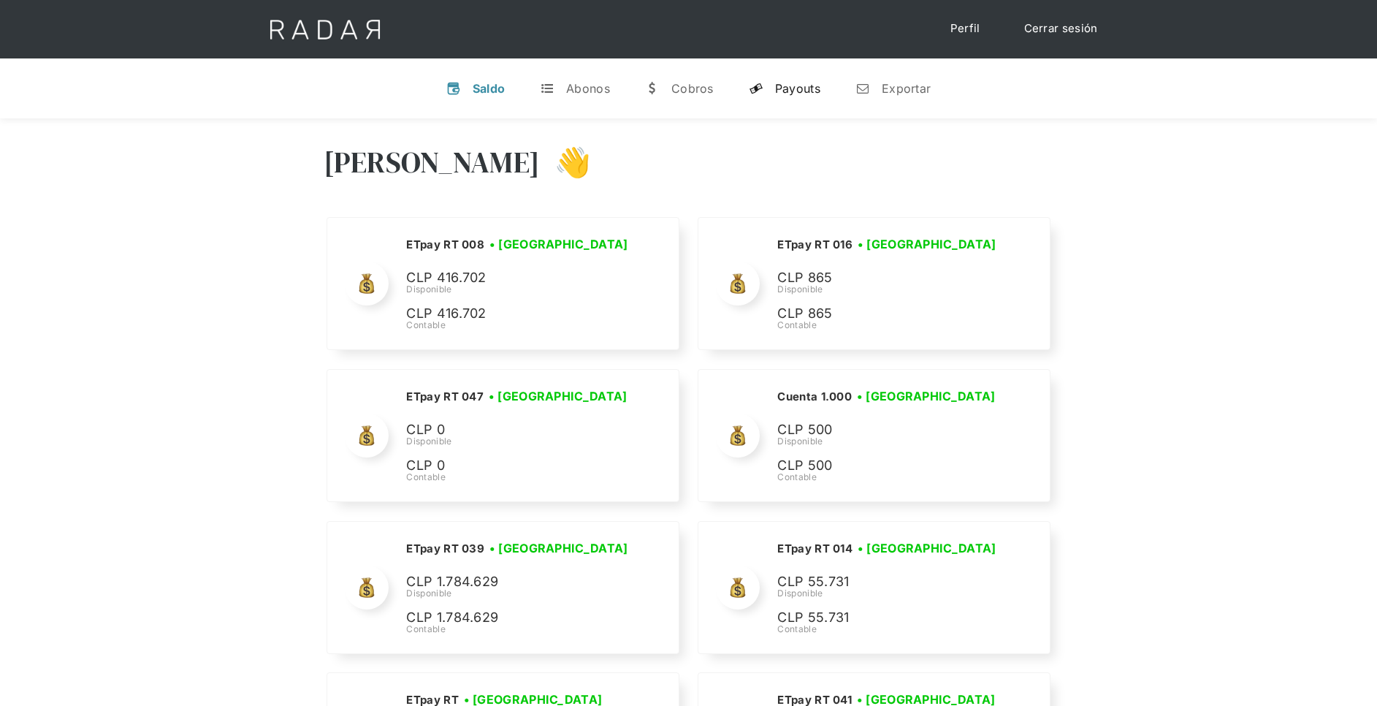
click at [811, 94] on div "Payouts" at bounding box center [797, 88] width 45 height 15
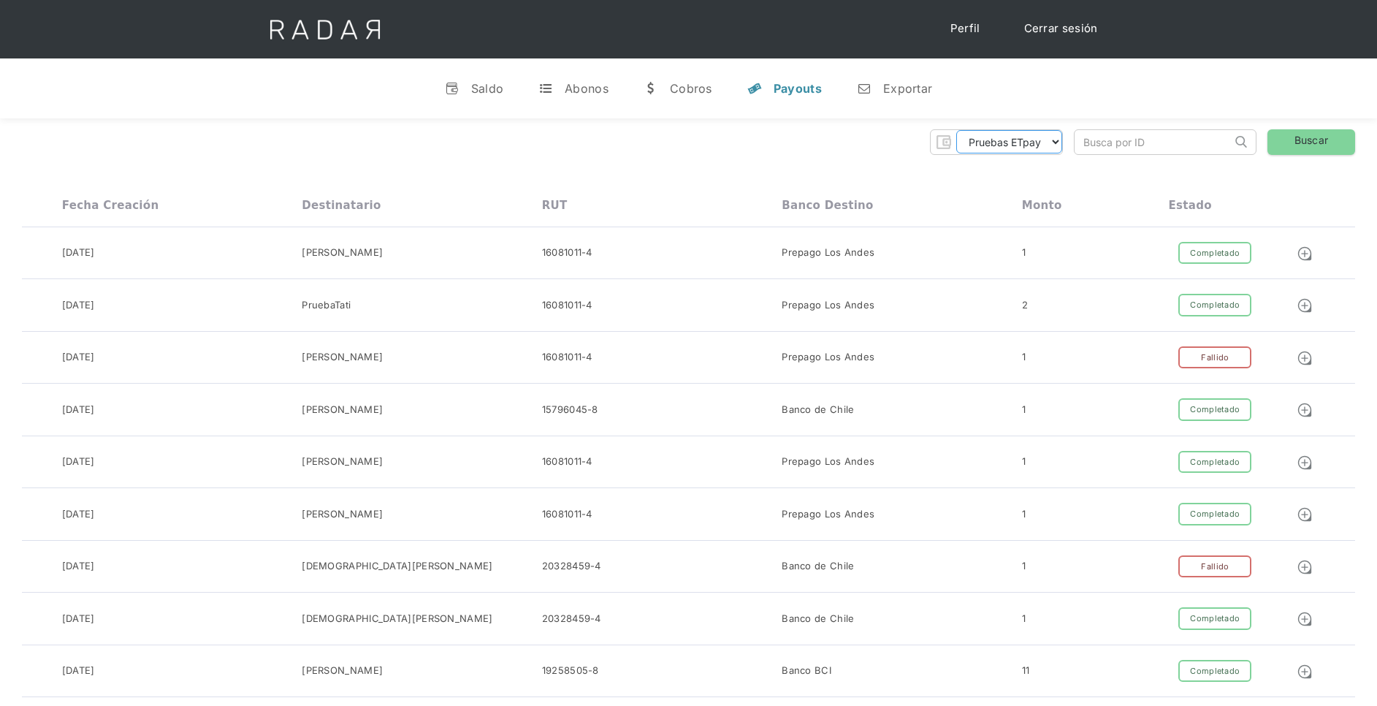
click at [1053, 144] on select "Pruebas ETpay Cuenta 1.000 Cuenta 1.001 Cuenta 1.002 Cuenta 1.003 Cuenta 1.004 …" at bounding box center [1009, 141] width 106 height 23
select select "etpay-cuenta-1001"
click at [956, 130] on select "Pruebas ETpay Cuenta 1.000 Cuenta 1.001 Cuenta 1.002 Cuenta 1.003 Cuenta 1.004 …" at bounding box center [1009, 141] width 106 height 23
click at [1318, 149] on link "Buscar" at bounding box center [1312, 142] width 88 height 26
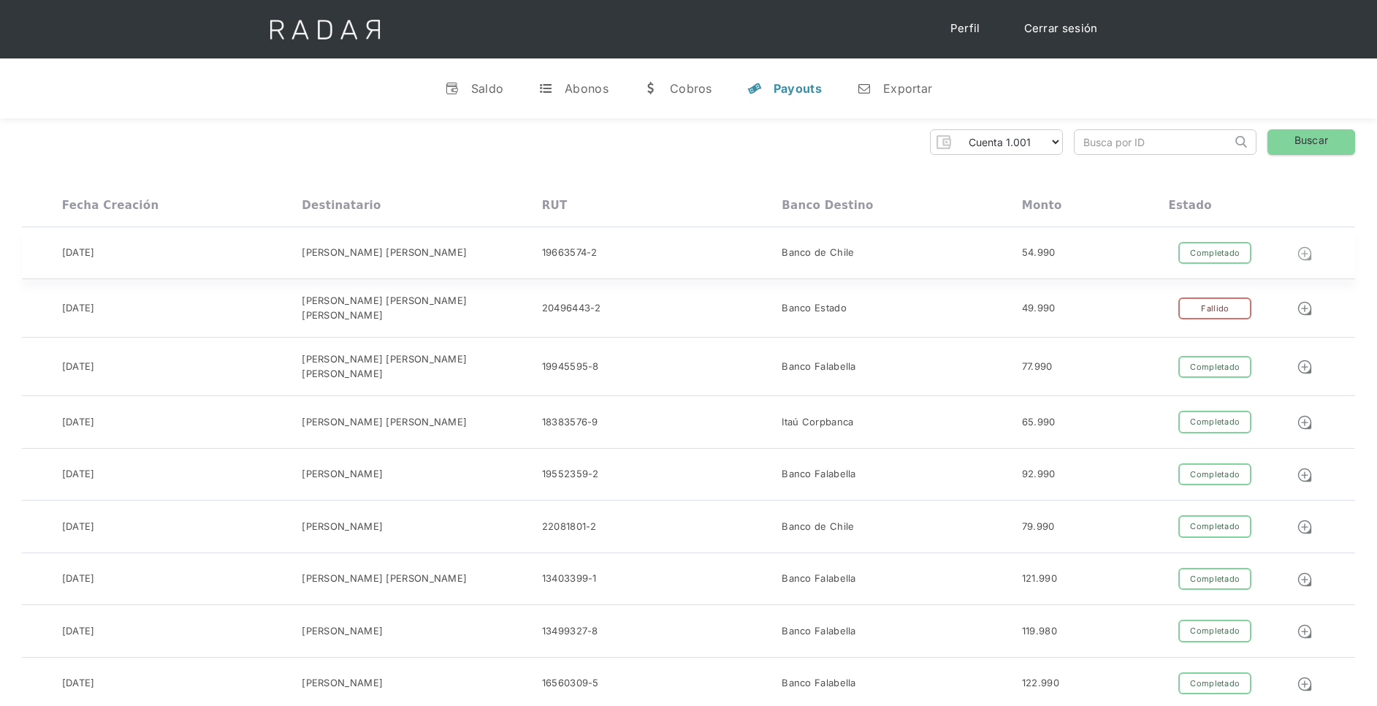
click at [1310, 254] on img at bounding box center [1305, 254] width 16 height 16
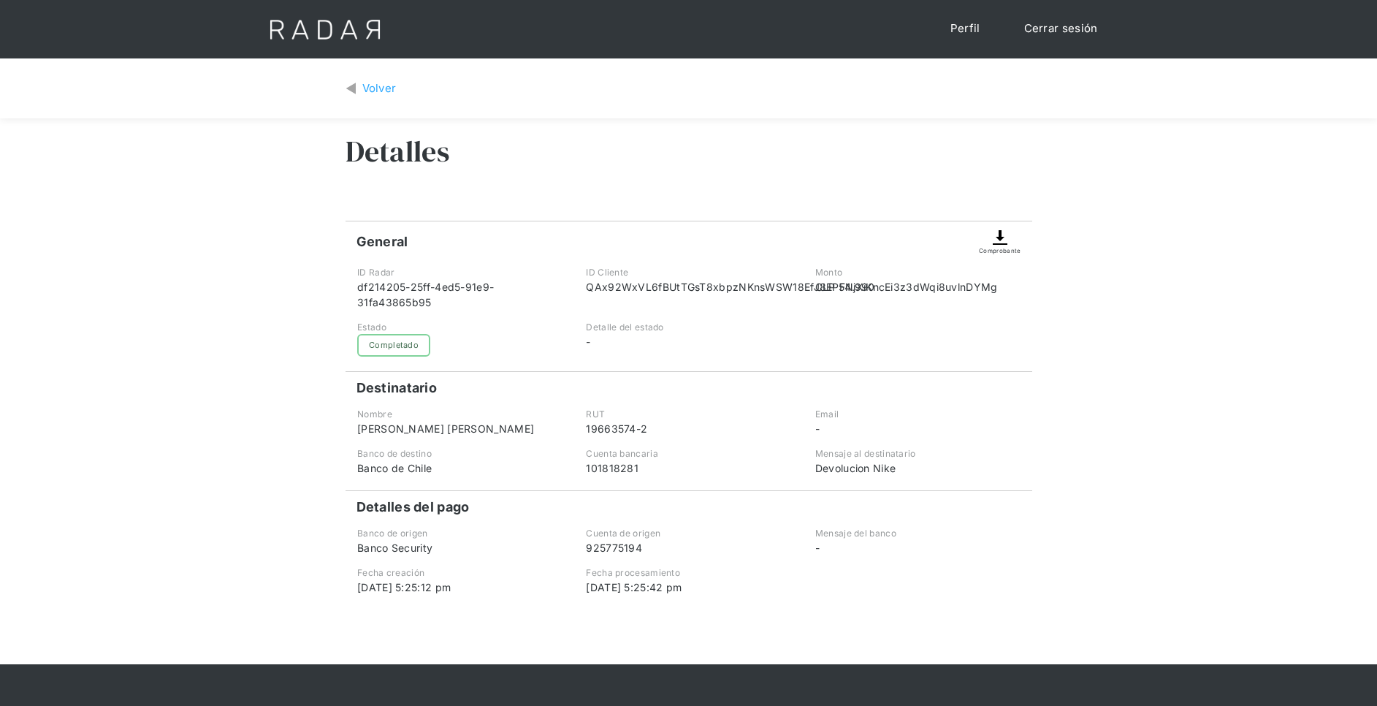
click at [996, 237] on img at bounding box center [1001, 238] width 18 height 18
click at [1001, 233] on img at bounding box center [1001, 238] width 18 height 18
click at [371, 84] on div "Volver" at bounding box center [379, 88] width 34 height 17
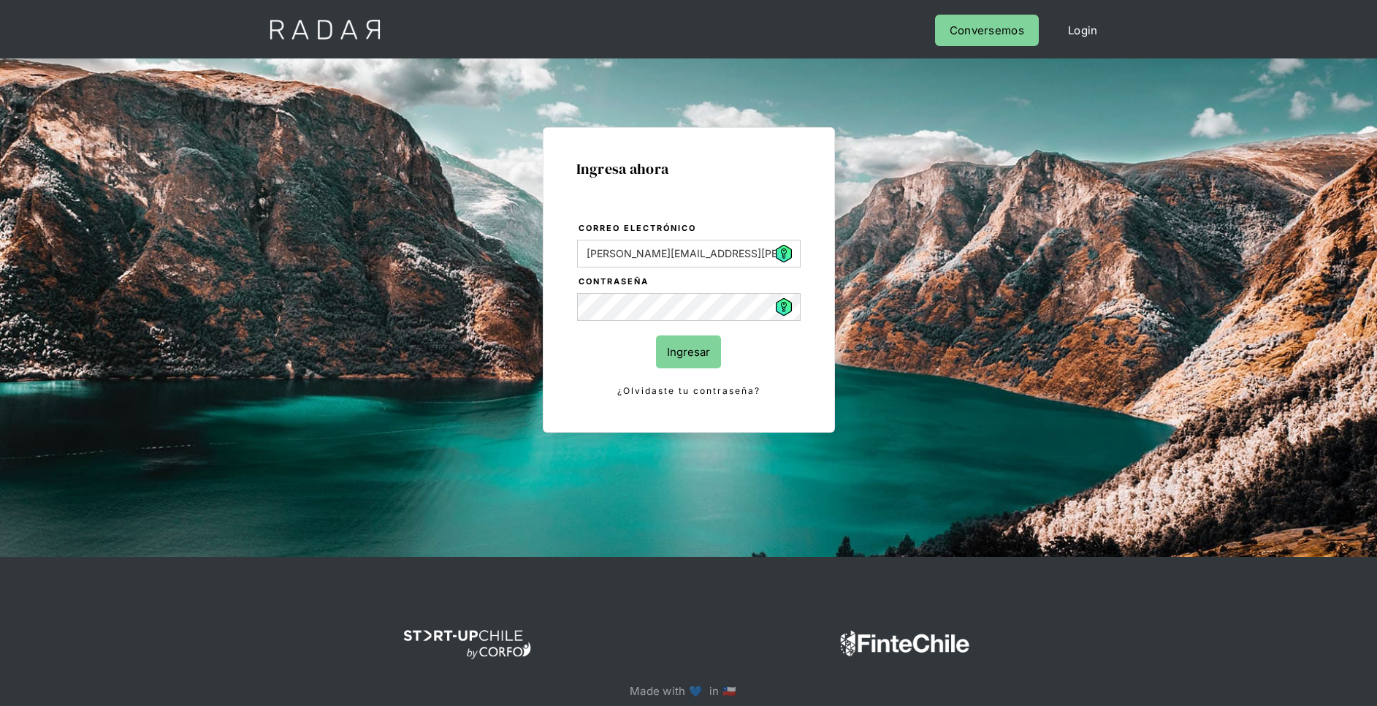
click at [683, 353] on input "Ingresar" at bounding box center [688, 351] width 65 height 33
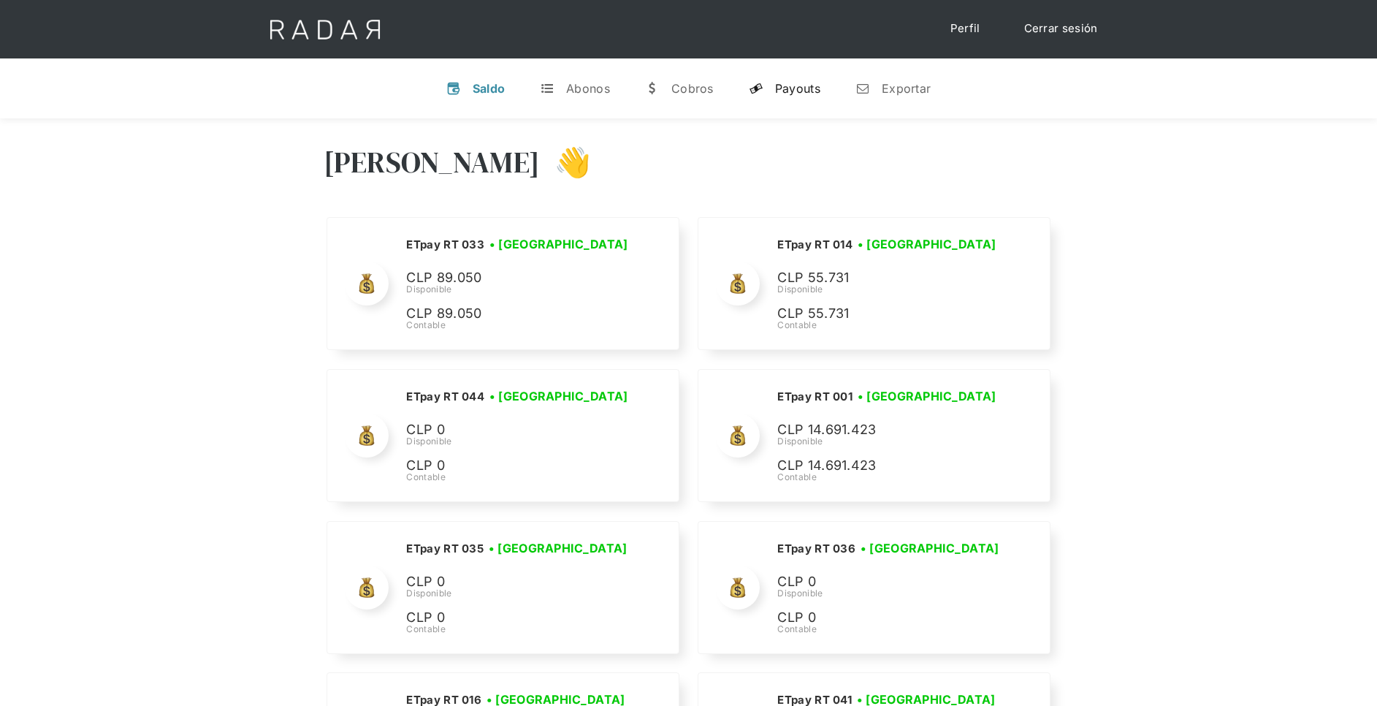
click at [801, 83] on div "Payouts" at bounding box center [797, 88] width 45 height 15
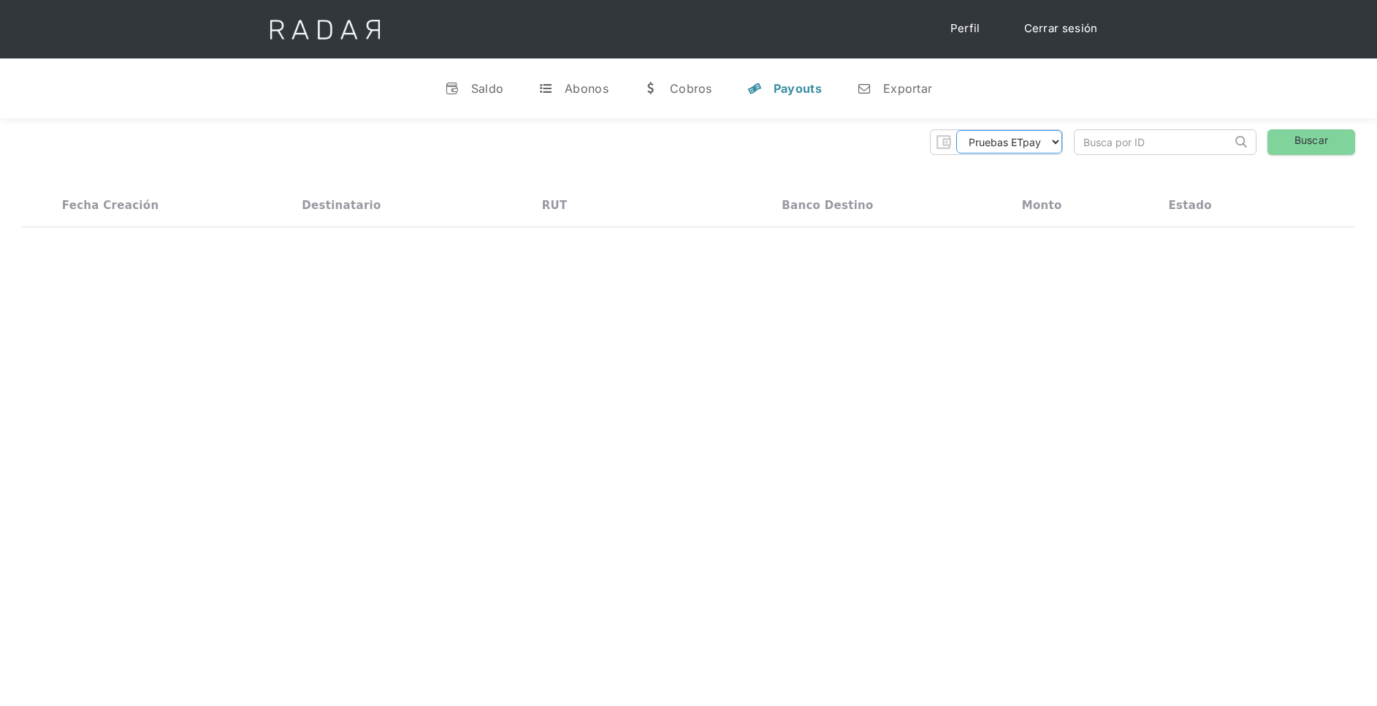
click at [1050, 147] on select "Pruebas ETpay Cuenta 1.000 Cuenta 1.001 Cuenta 1.002 Cuenta 1.003 Cuenta 1.004 …" at bounding box center [1009, 141] width 106 height 23
select select "etpay-cuenta-1001"
click at [956, 130] on select "Pruebas ETpay Cuenta 1.000 Cuenta 1.001 Cuenta 1.002 Cuenta 1.003 Cuenta 1.004 …" at bounding box center [1009, 141] width 106 height 23
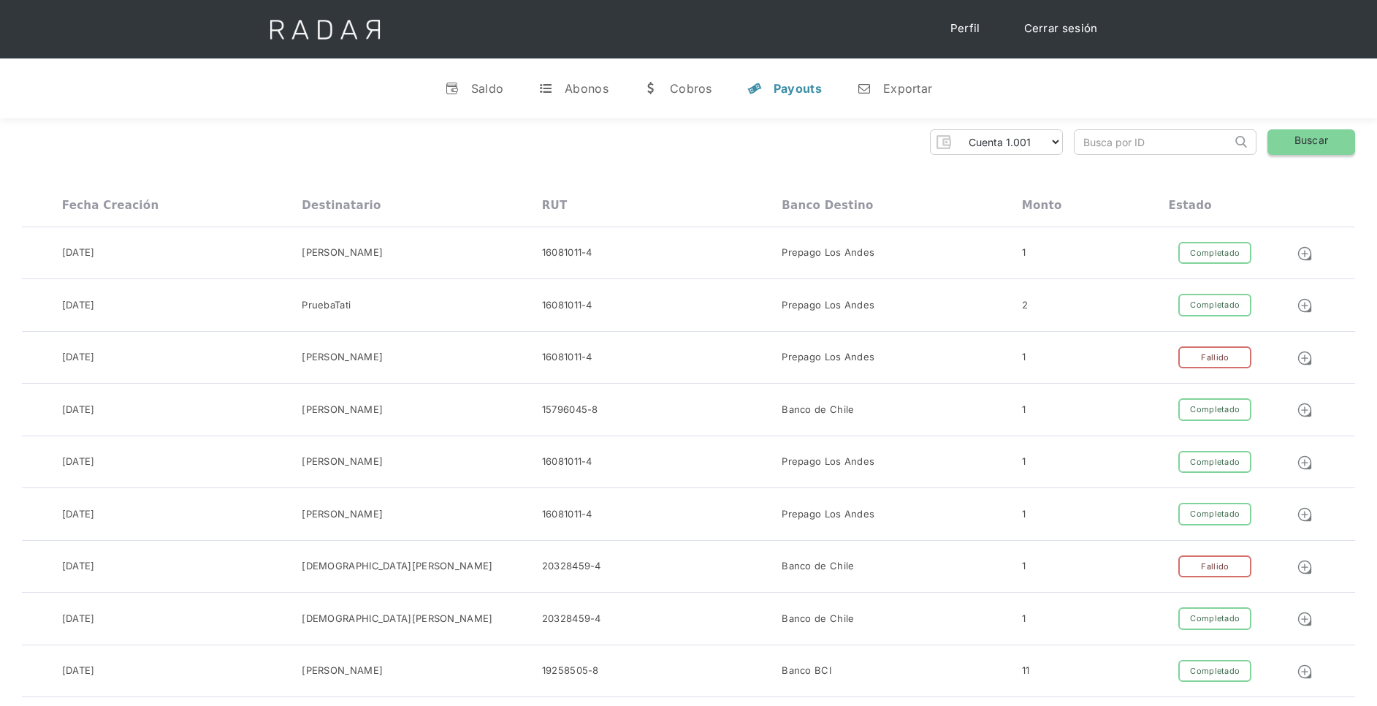
click at [1312, 137] on link "Buscar" at bounding box center [1312, 142] width 88 height 26
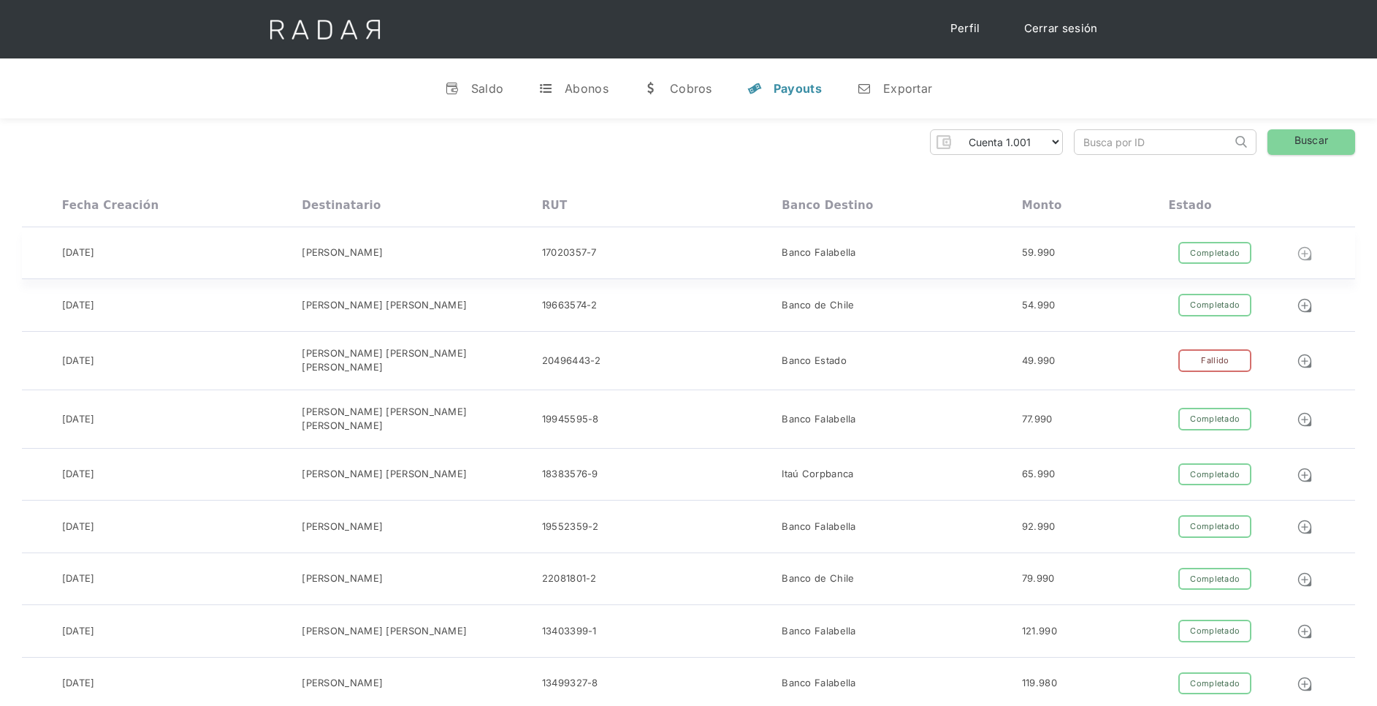
click at [1304, 251] on img at bounding box center [1305, 254] width 16 height 16
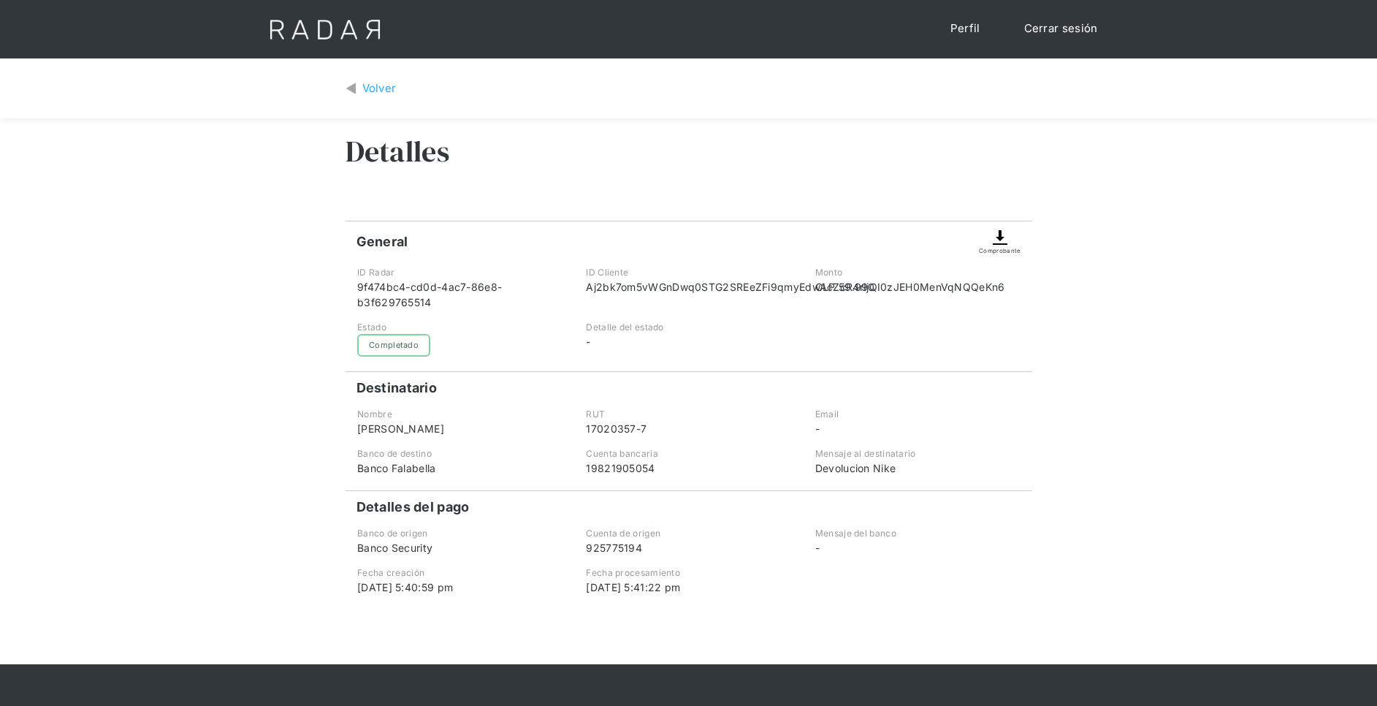
click at [1009, 242] on img at bounding box center [1001, 238] width 18 height 18
click at [367, 86] on div "Volver" at bounding box center [379, 88] width 34 height 17
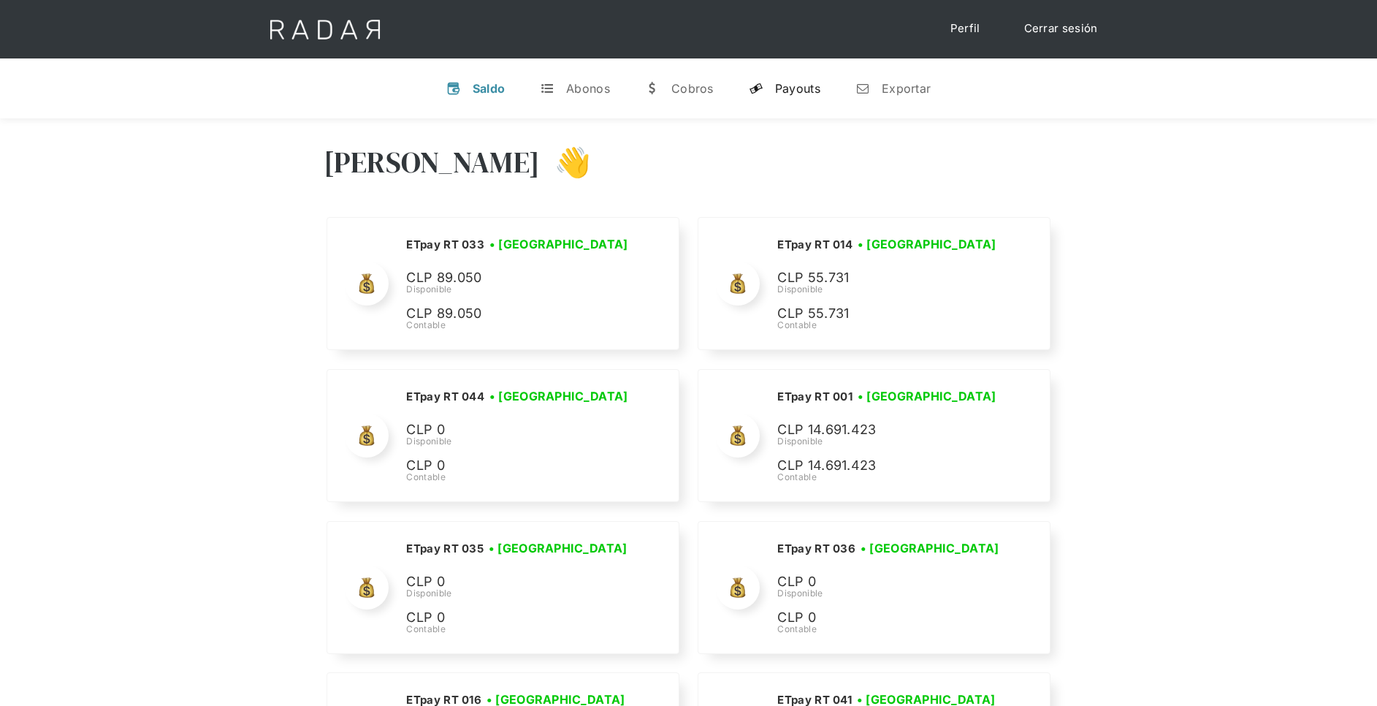
click at [777, 89] on div "Payouts" at bounding box center [797, 88] width 45 height 15
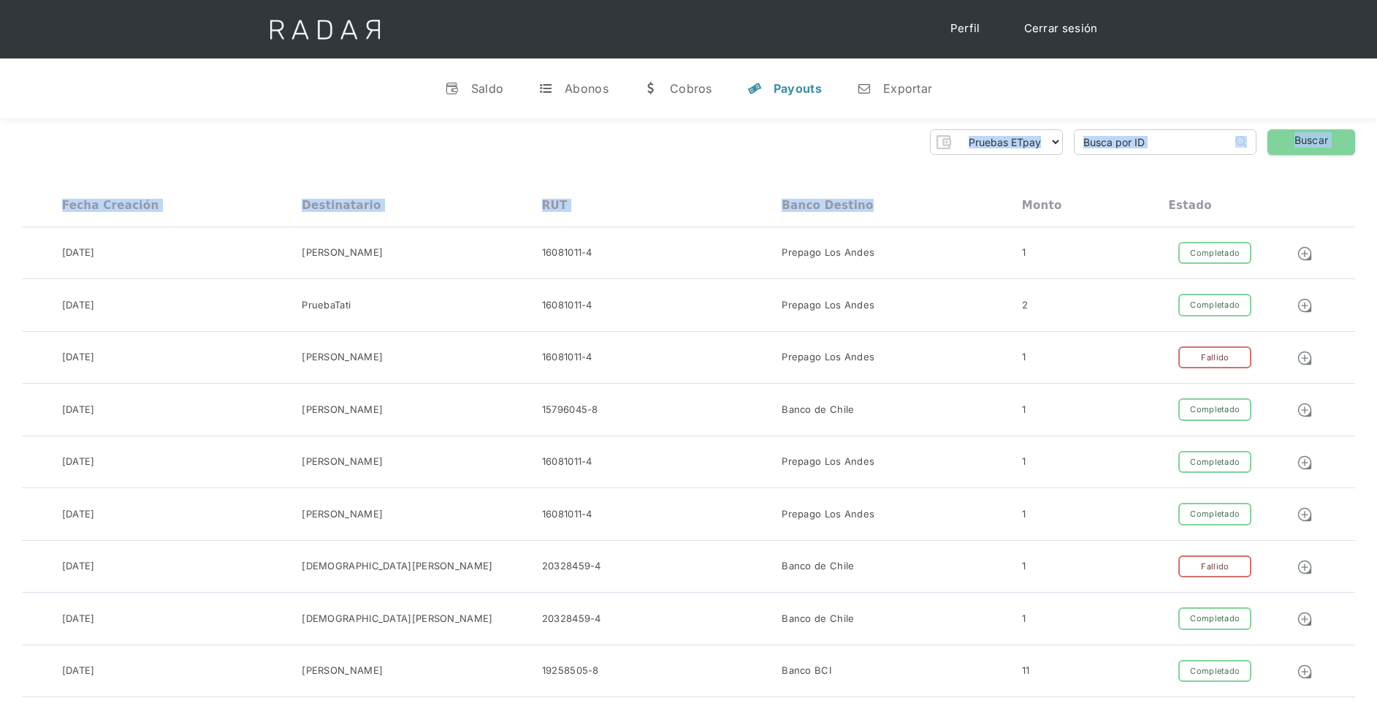
drag, startPoint x: 1007, startPoint y: 154, endPoint x: 978, endPoint y: 148, distance: 30.0
click at [978, 148] on select "Pruebas ETpay Cuenta 1.000 Cuenta 1.001 Cuenta 1.002 Cuenta 1.003 Cuenta 1.004 …" at bounding box center [1009, 141] width 106 height 23
select select "etpay-cuenta-1001"
click at [956, 130] on select "Pruebas ETpay Cuenta 1.000 Cuenta 1.001 Cuenta 1.002 Cuenta 1.003 Cuenta 1.004 …" at bounding box center [1009, 141] width 106 height 23
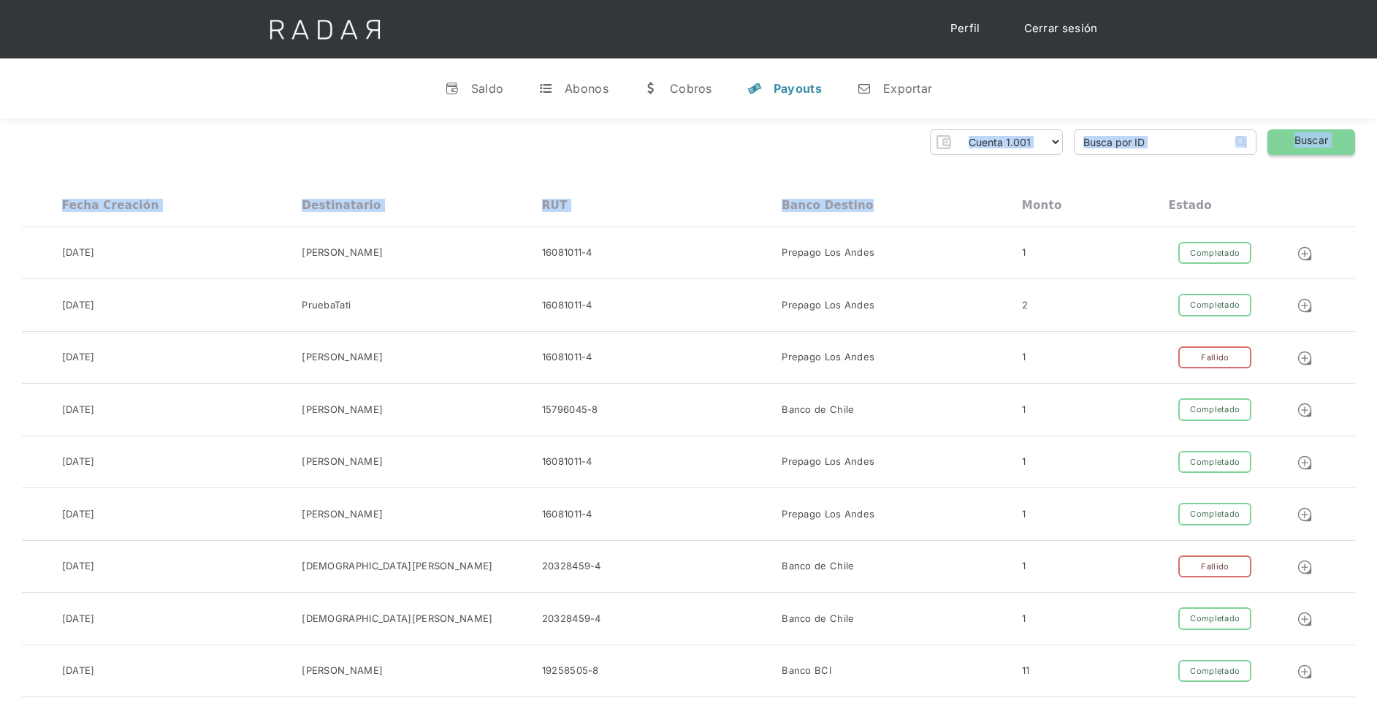
click at [1302, 142] on link "Buscar" at bounding box center [1312, 142] width 88 height 26
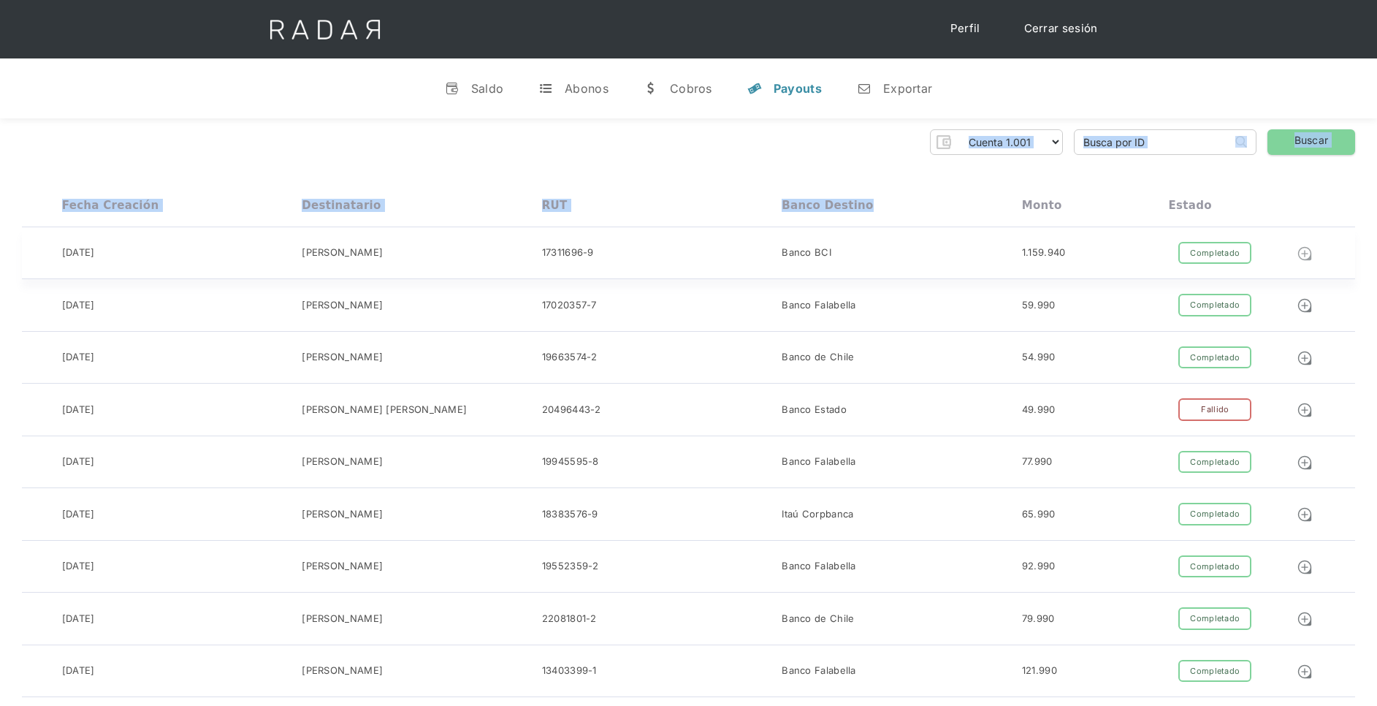
click at [1301, 251] on img at bounding box center [1305, 254] width 16 height 16
click at [1303, 256] on img at bounding box center [1305, 254] width 16 height 16
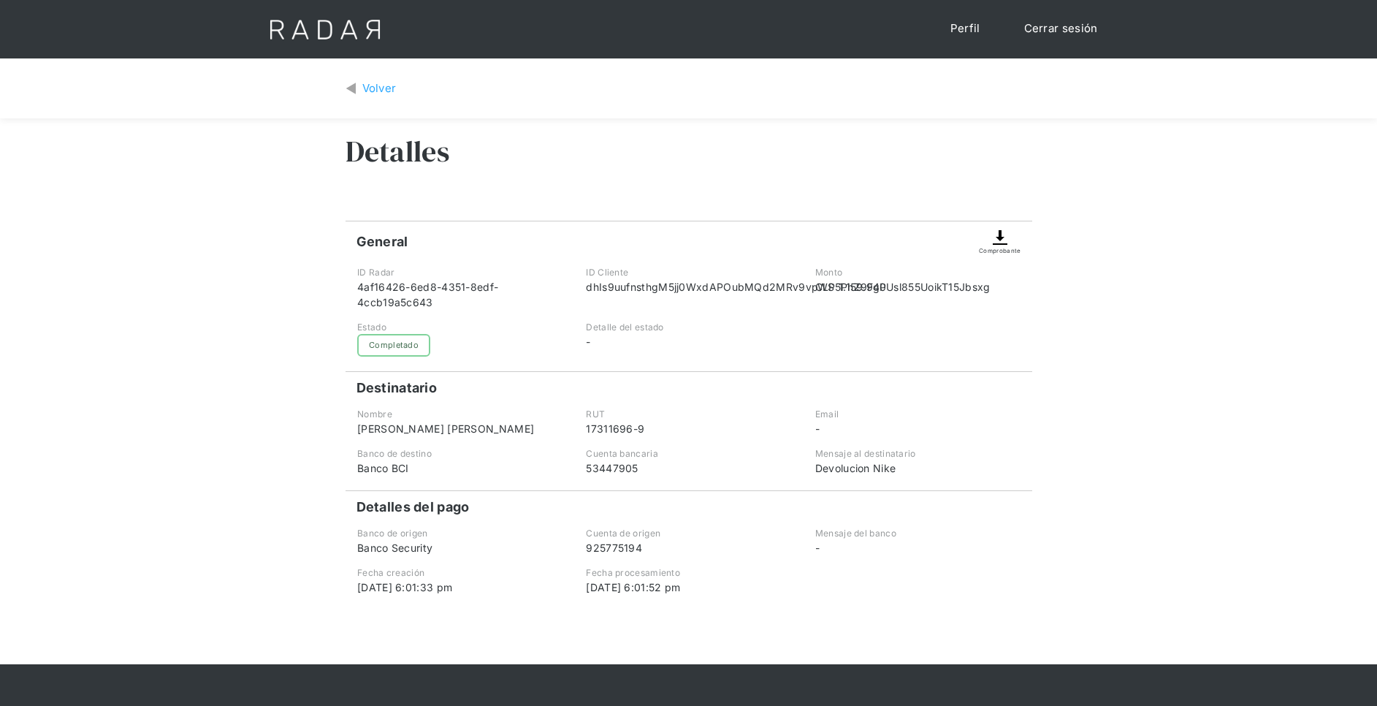
click at [1004, 236] on img at bounding box center [1001, 238] width 18 height 18
click at [1005, 247] on div "Comprobante" at bounding box center [1000, 250] width 42 height 9
click at [1000, 235] on img at bounding box center [1001, 238] width 18 height 18
click at [991, 239] on div "Comprobante" at bounding box center [1000, 238] width 42 height 34
click at [1008, 254] on div "Comprobante" at bounding box center [1000, 250] width 42 height 9
